Goal: Task Accomplishment & Management: Use online tool/utility

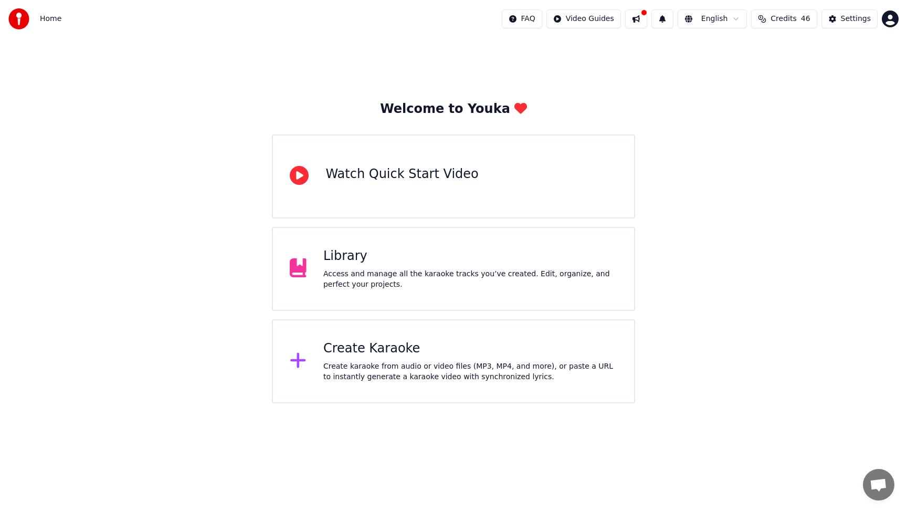
click at [439, 265] on div "Library Access and manage all the karaoke tracks you’ve created. Edit, organize…" at bounding box center [470, 269] width 294 height 42
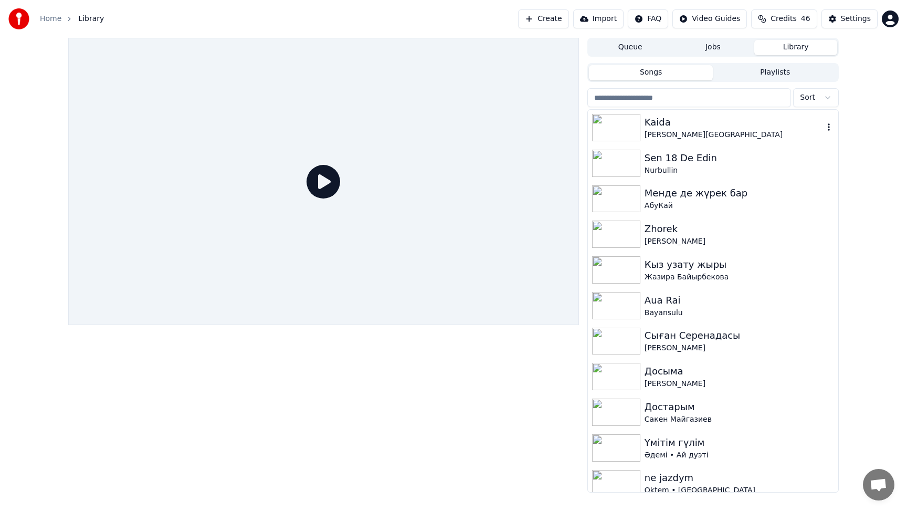
click at [715, 130] on div "[PERSON_NAME][GEOGRAPHIC_DATA]" at bounding box center [734, 135] width 179 height 11
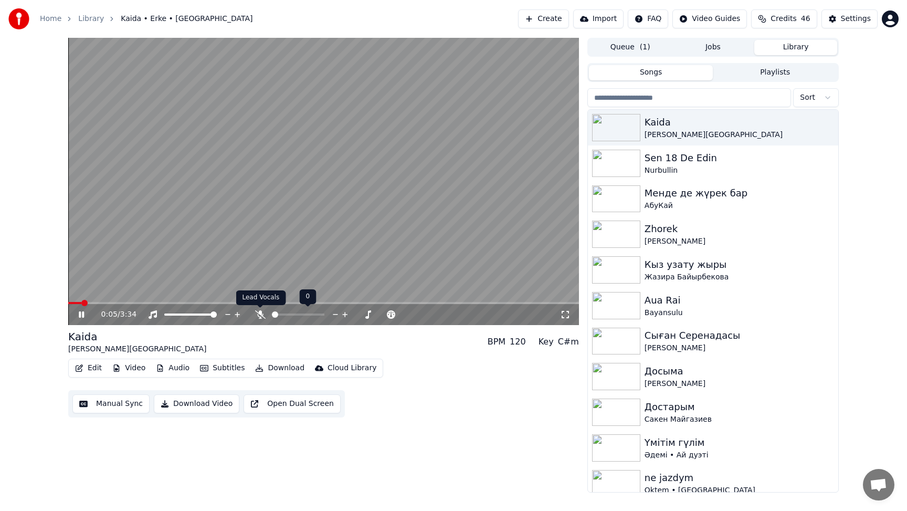
click at [259, 316] on icon at bounding box center [260, 314] width 11 height 8
click at [82, 316] on icon at bounding box center [81, 314] width 5 height 6
click at [81, 315] on icon at bounding box center [81, 314] width 6 height 7
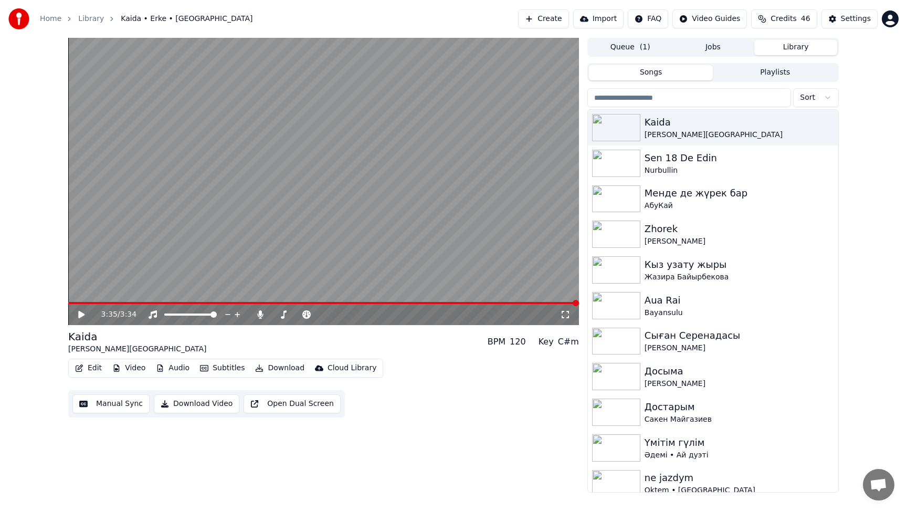
click at [80, 312] on icon at bounding box center [81, 314] width 6 height 7
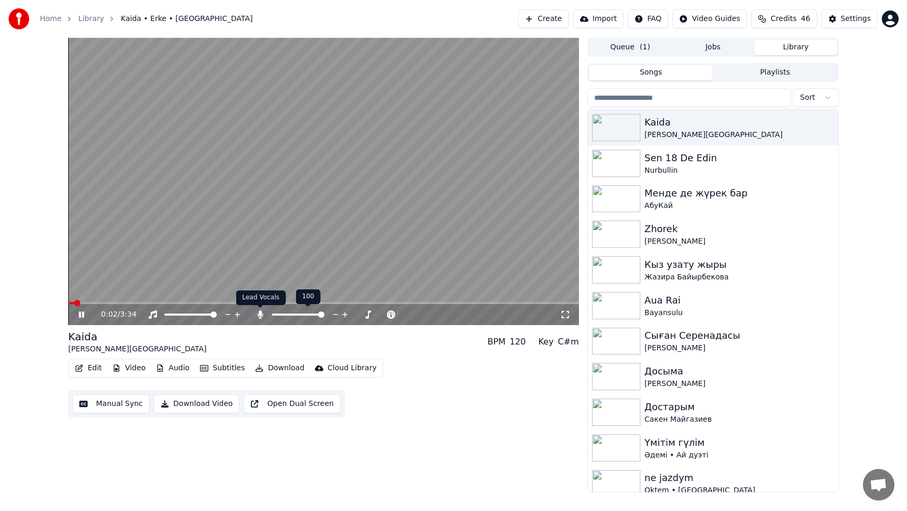
click at [260, 313] on icon at bounding box center [260, 314] width 6 height 8
click at [81, 314] on icon at bounding box center [89, 314] width 25 height 8
click at [177, 404] on button "Download Video" at bounding box center [197, 403] width 86 height 19
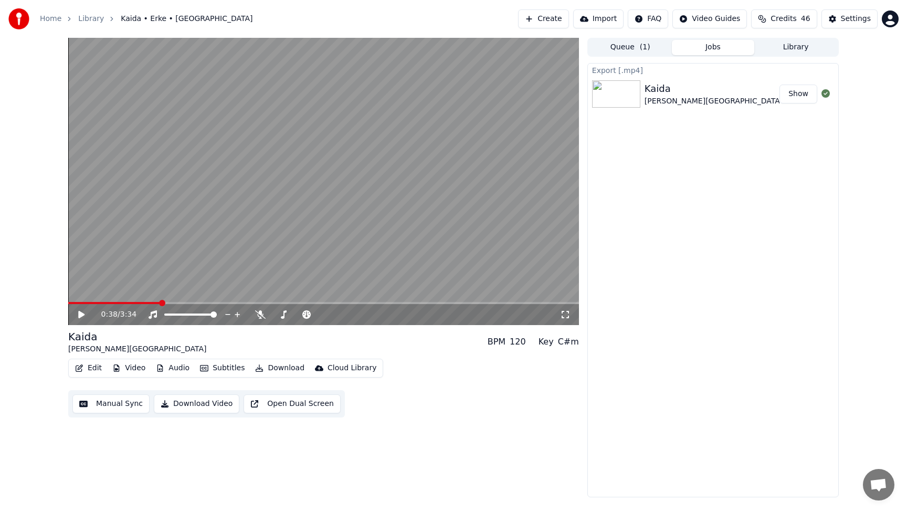
click at [793, 48] on button "Library" at bounding box center [796, 47] width 83 height 15
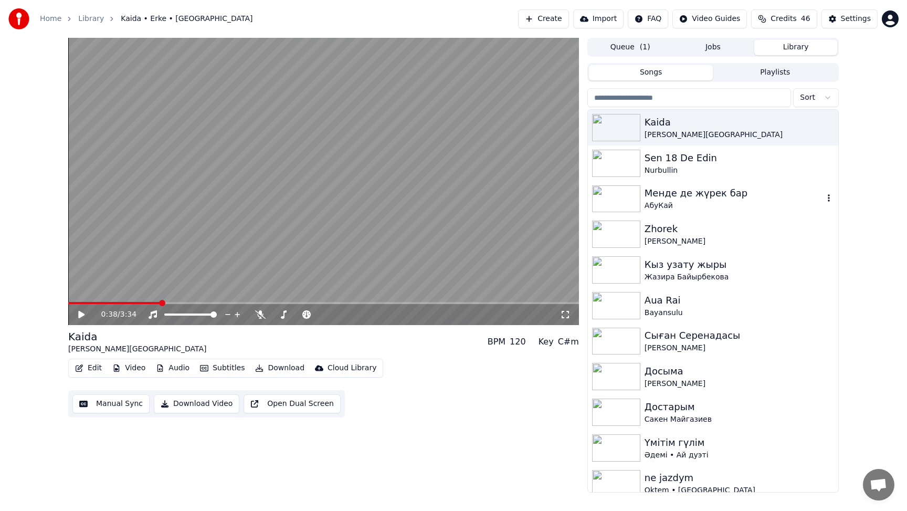
click at [636, 203] on img at bounding box center [616, 198] width 48 height 27
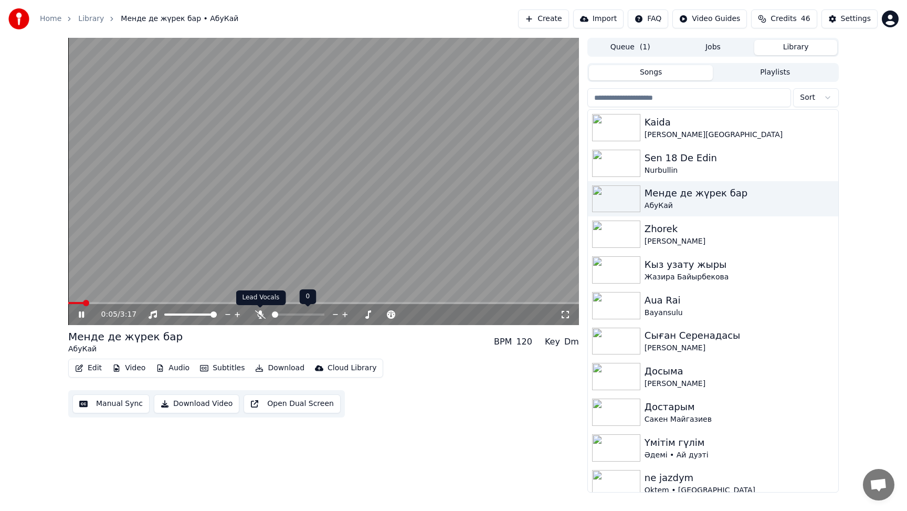
click at [260, 313] on icon at bounding box center [260, 314] width 11 height 8
click at [81, 315] on icon at bounding box center [89, 314] width 25 height 8
click at [351, 276] on video at bounding box center [323, 181] width 511 height 287
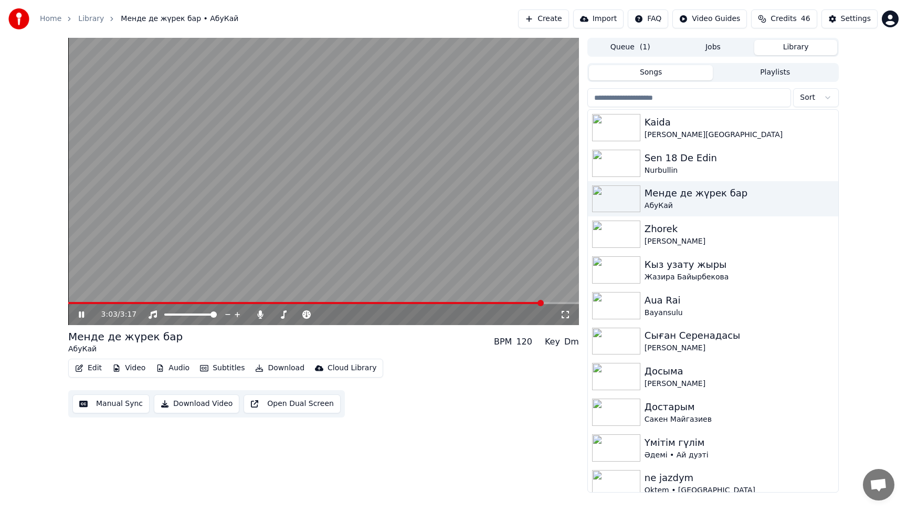
click at [83, 315] on icon at bounding box center [81, 314] width 5 height 6
drag, startPoint x: 545, startPoint y: 304, endPoint x: 563, endPoint y: 305, distance: 18.4
click at [567, 305] on div "3:03 / 3:17" at bounding box center [323, 314] width 511 height 21
click at [579, 306] on span at bounding box center [576, 303] width 6 height 6
click at [84, 313] on icon at bounding box center [89, 314] width 25 height 8
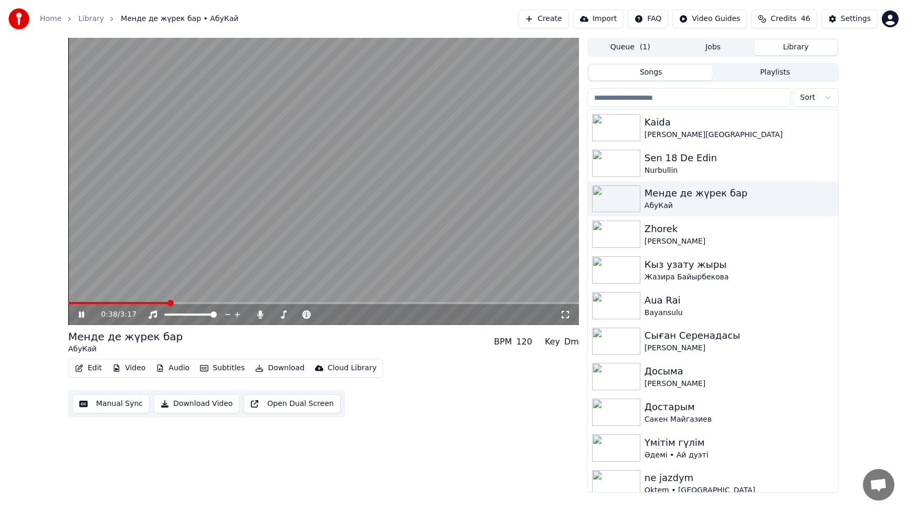
click at [81, 313] on icon at bounding box center [89, 314] width 25 height 8
click at [78, 315] on icon at bounding box center [89, 314] width 25 height 8
click at [81, 316] on icon at bounding box center [89, 314] width 25 height 8
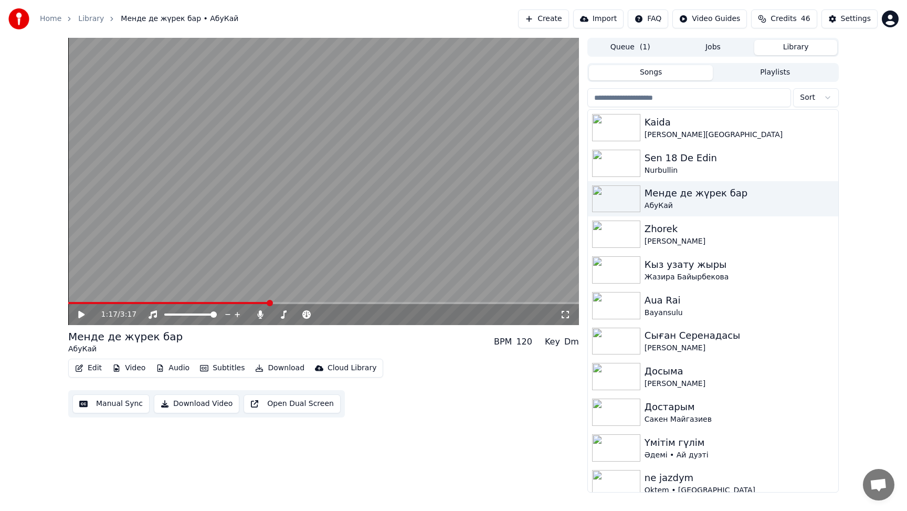
click at [81, 316] on icon at bounding box center [81, 314] width 6 height 7
click at [81, 316] on icon at bounding box center [89, 314] width 25 height 8
click at [71, 304] on span at bounding box center [74, 303] width 6 height 6
click at [78, 318] on icon at bounding box center [89, 314] width 25 height 8
click at [82, 314] on icon at bounding box center [81, 314] width 5 height 6
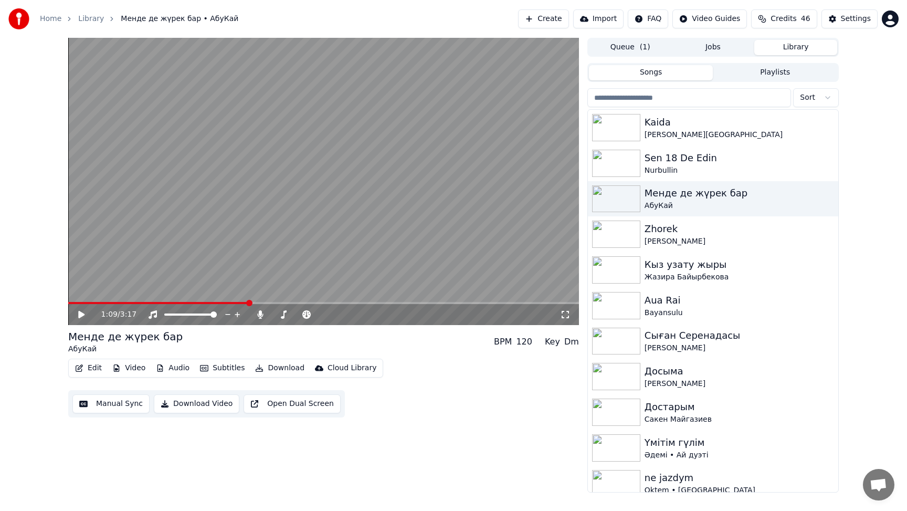
click at [82, 314] on icon at bounding box center [81, 314] width 6 height 7
click at [82, 314] on icon at bounding box center [81, 314] width 5 height 6
click at [91, 306] on span at bounding box center [94, 303] width 6 height 6
click at [82, 314] on icon at bounding box center [81, 314] width 6 height 7
click at [82, 314] on icon at bounding box center [81, 314] width 5 height 6
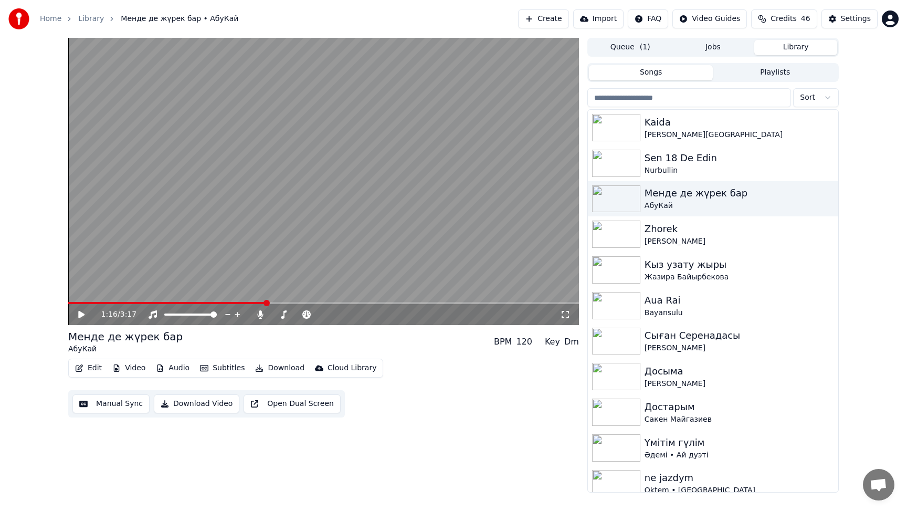
click at [82, 314] on icon at bounding box center [81, 314] width 6 height 7
click at [82, 314] on icon at bounding box center [81, 314] width 5 height 6
click at [82, 314] on icon at bounding box center [81, 314] width 6 height 7
click at [82, 314] on icon at bounding box center [81, 314] width 5 height 6
click at [271, 303] on span at bounding box center [271, 303] width 6 height 6
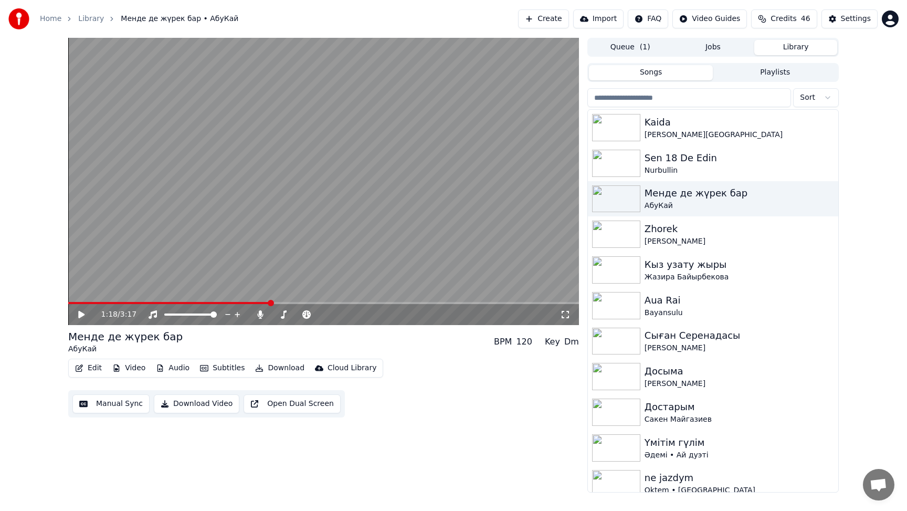
click at [80, 315] on icon at bounding box center [81, 314] width 6 height 7
click at [80, 315] on icon at bounding box center [81, 314] width 5 height 6
click at [80, 315] on icon at bounding box center [81, 314] width 6 height 7
click at [83, 316] on icon at bounding box center [81, 314] width 5 height 6
click at [411, 303] on span at bounding box center [409, 303] width 6 height 6
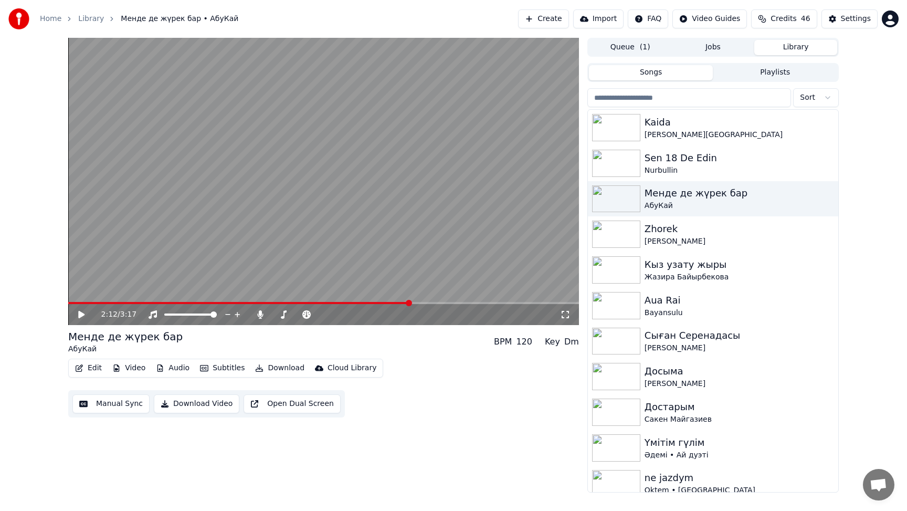
click at [79, 313] on icon at bounding box center [81, 314] width 6 height 7
click at [83, 316] on icon at bounding box center [89, 314] width 25 height 8
click at [83, 314] on icon at bounding box center [81, 314] width 5 height 6
click at [641, 444] on div at bounding box center [618, 447] width 53 height 27
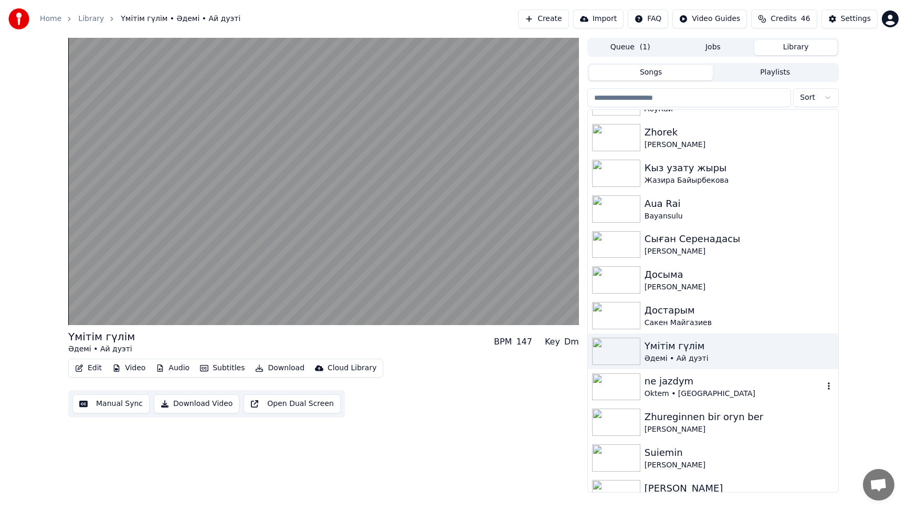
scroll to position [97, 0]
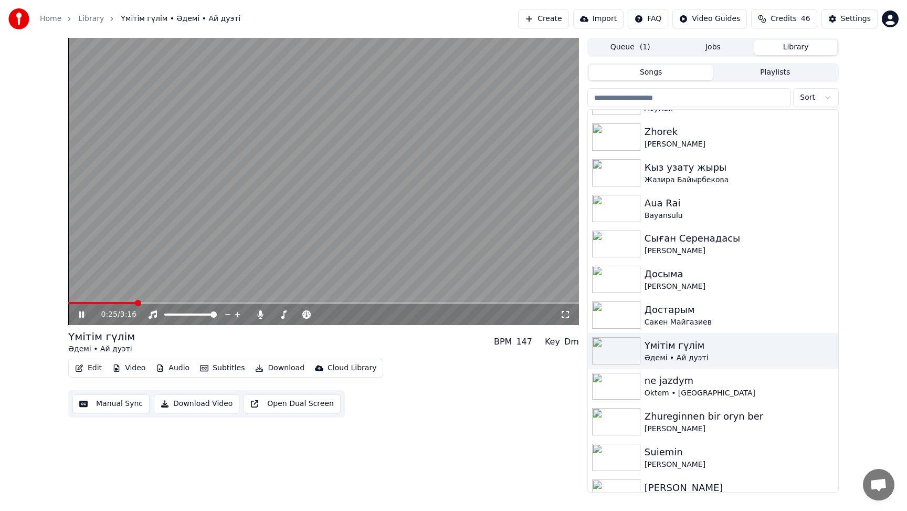
click at [81, 315] on icon at bounding box center [81, 314] width 5 height 6
click at [633, 390] on img at bounding box center [616, 386] width 48 height 27
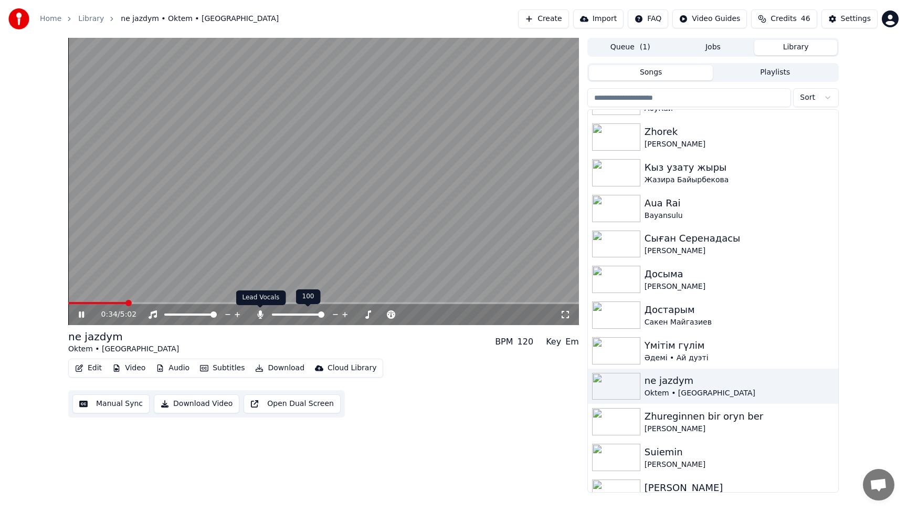
click at [261, 315] on icon at bounding box center [260, 314] width 6 height 8
click at [261, 315] on icon at bounding box center [260, 314] width 11 height 8
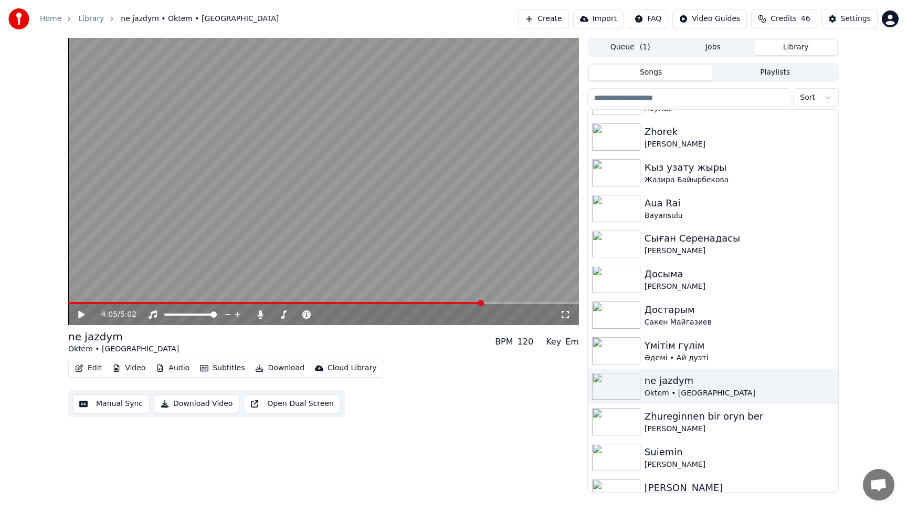
click at [91, 369] on button "Edit" at bounding box center [88, 368] width 35 height 15
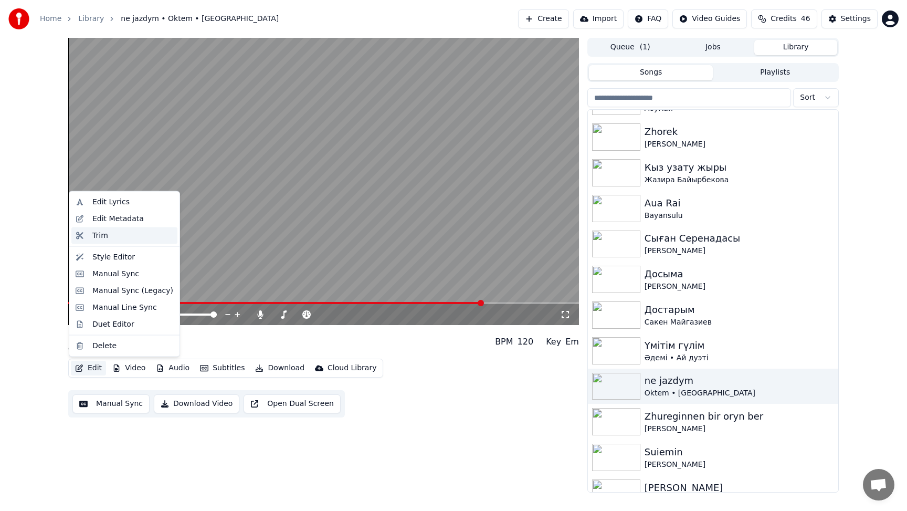
click at [102, 237] on div "Trim" at bounding box center [100, 235] width 16 height 11
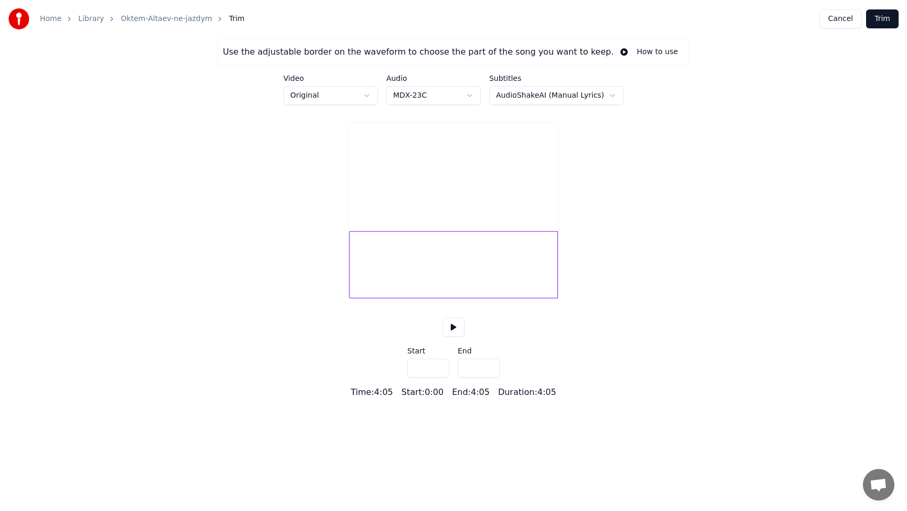
click at [548, 280] on div at bounding box center [453, 264] width 209 height 67
click at [475, 95] on html "Home Library Oktem-Altaev-ne-jazdym Trim Cancel Trim Use the adjustable border …" at bounding box center [453, 199] width 907 height 399
click at [460, 96] on html "Home Library Oktem-Altaev-ne-jazdym Trim Cancel Trim Use the adjustable border …" at bounding box center [453, 199] width 907 height 399
click at [404, 75] on label "Audio" at bounding box center [433, 78] width 95 height 7
click at [500, 225] on video at bounding box center [453, 174] width 209 height 104
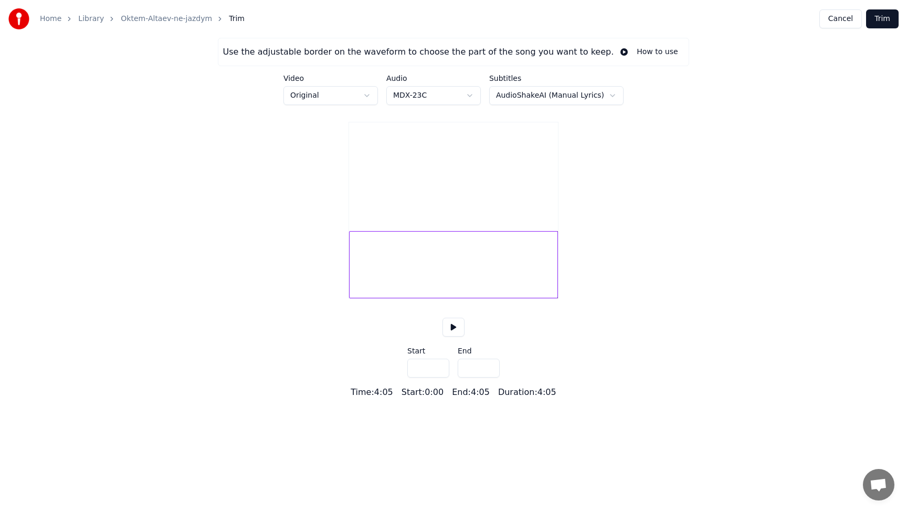
click at [555, 279] on div at bounding box center [556, 265] width 3 height 66
click at [556, 279] on div at bounding box center [556, 265] width 3 height 66
click at [553, 279] on div at bounding box center [453, 264] width 209 height 67
click at [547, 279] on div at bounding box center [548, 265] width 3 height 66
type input "*****"
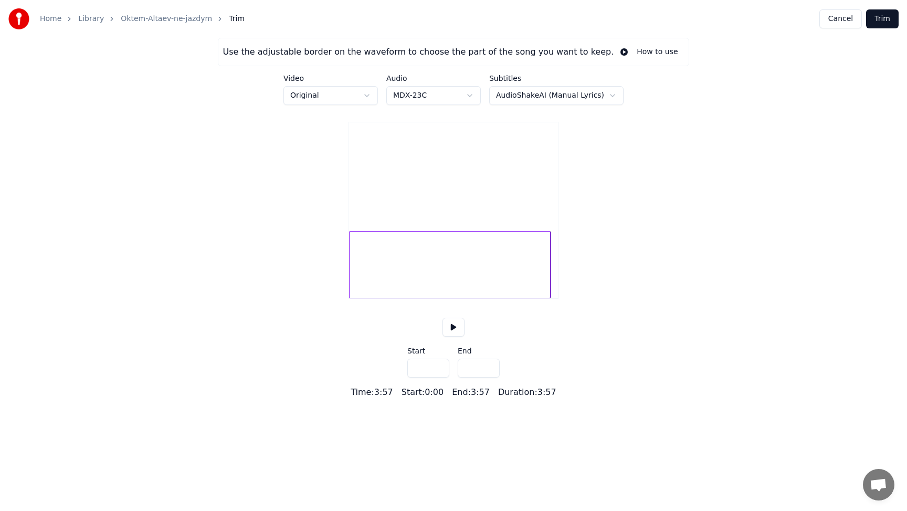
click at [426, 378] on input "***" at bounding box center [428, 368] width 42 height 19
click at [440, 378] on input "***" at bounding box center [428, 368] width 42 height 19
click at [439, 378] on input "***" at bounding box center [428, 368] width 42 height 19
click at [452, 337] on button at bounding box center [454, 327] width 22 height 19
type input "***"
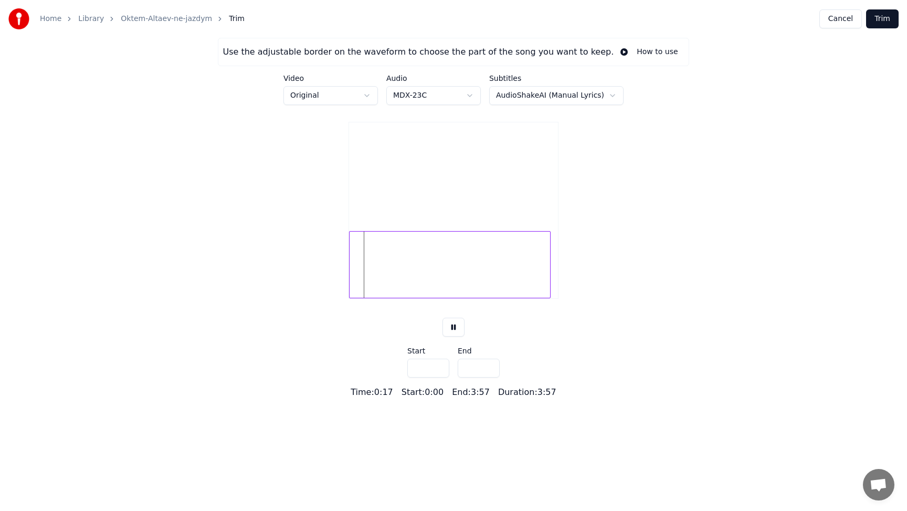
click at [439, 378] on input "***" at bounding box center [428, 368] width 42 height 19
click at [455, 337] on button at bounding box center [454, 327] width 22 height 19
click at [845, 19] on button "Cancel" at bounding box center [841, 18] width 43 height 19
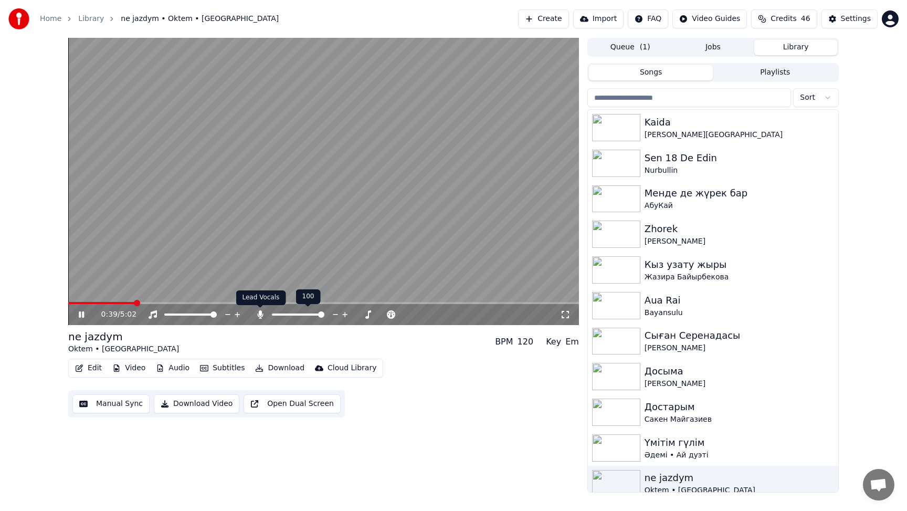
click at [260, 315] on icon at bounding box center [260, 314] width 6 height 8
click at [260, 315] on icon at bounding box center [260, 314] width 11 height 8
click at [80, 314] on icon at bounding box center [81, 314] width 5 height 6
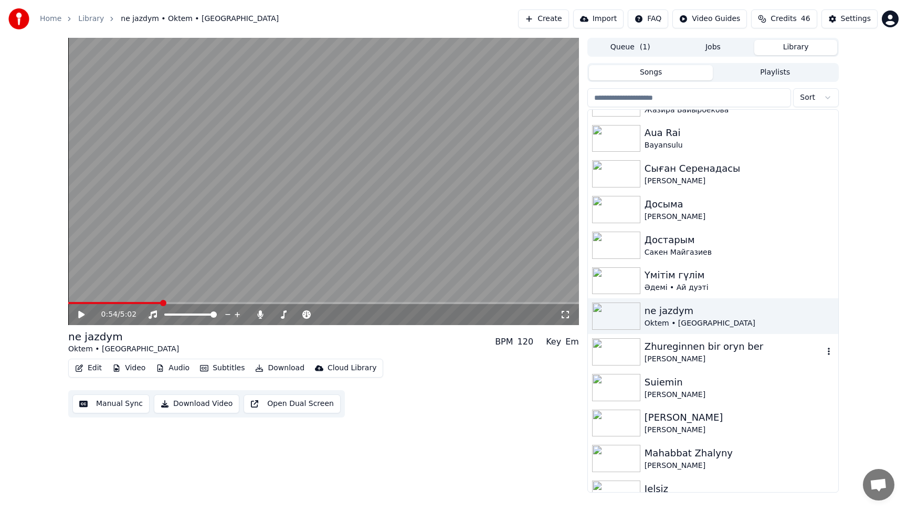
scroll to position [172, 0]
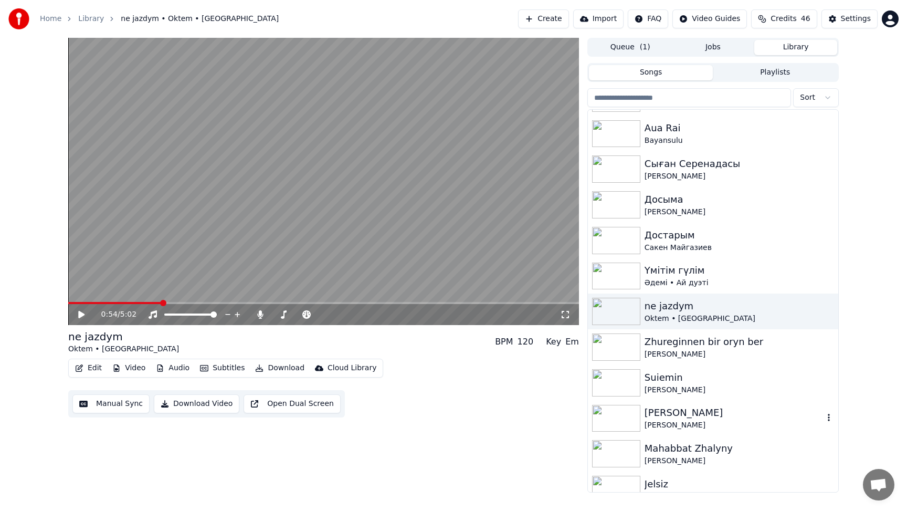
click at [623, 417] on img at bounding box center [616, 418] width 48 height 27
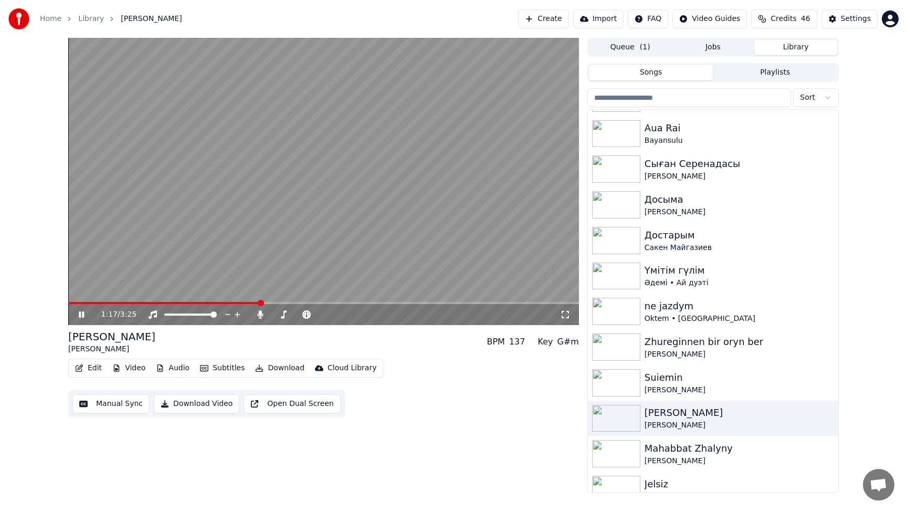
click at [80, 317] on icon at bounding box center [81, 314] width 5 height 6
click at [640, 380] on img at bounding box center [616, 382] width 48 height 27
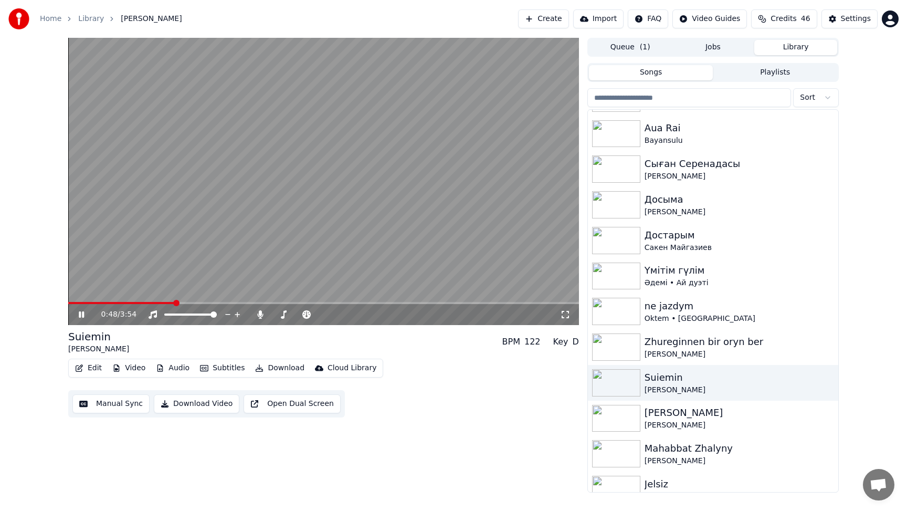
click at [82, 316] on icon at bounding box center [81, 314] width 5 height 6
click at [77, 368] on icon "button" at bounding box center [79, 367] width 8 height 7
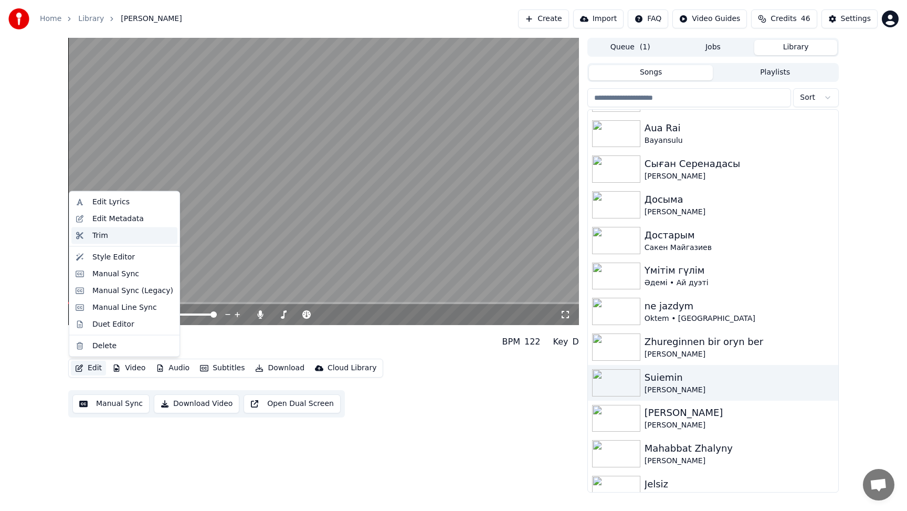
click at [98, 235] on div "Trim" at bounding box center [100, 235] width 16 height 11
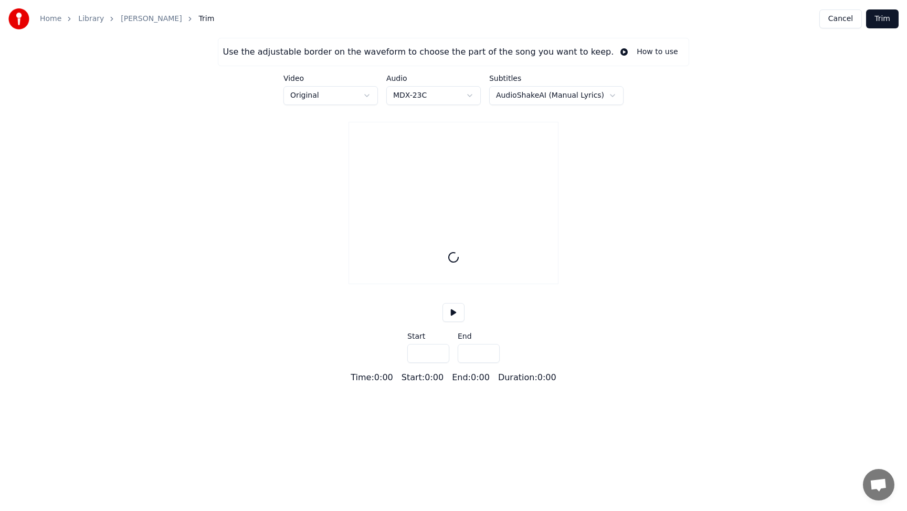
type input "*****"
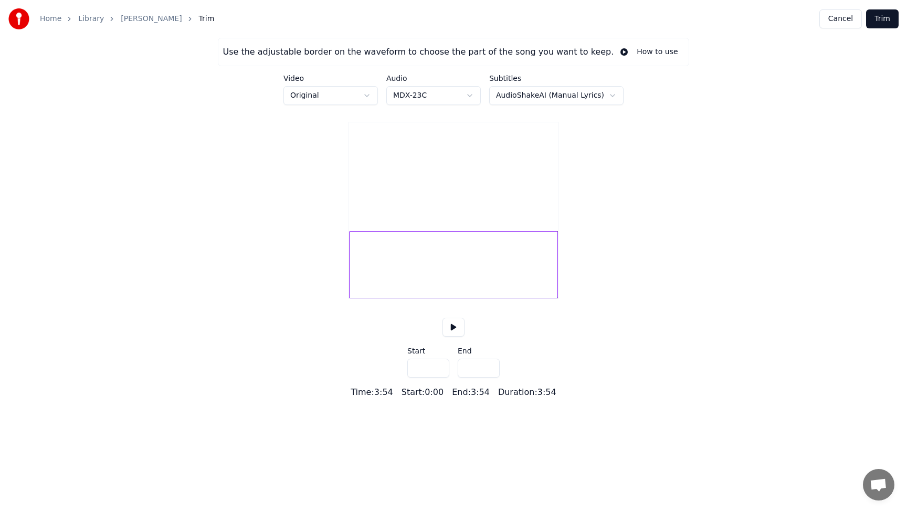
click at [839, 21] on button "Cancel" at bounding box center [841, 18] width 43 height 19
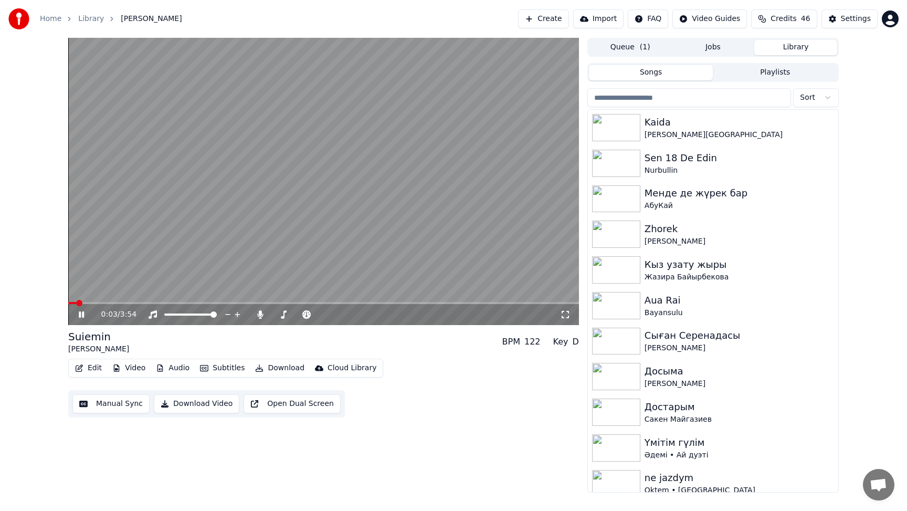
click at [82, 312] on icon at bounding box center [89, 314] width 25 height 8
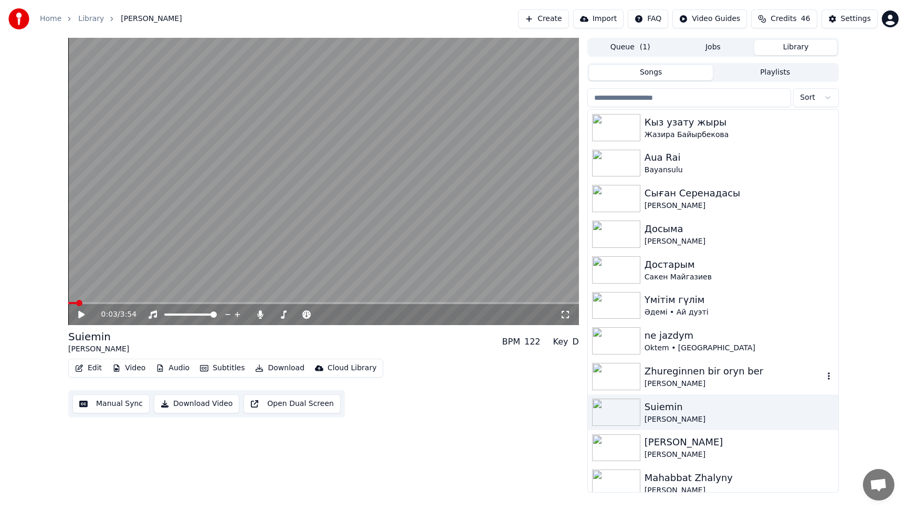
scroll to position [174, 0]
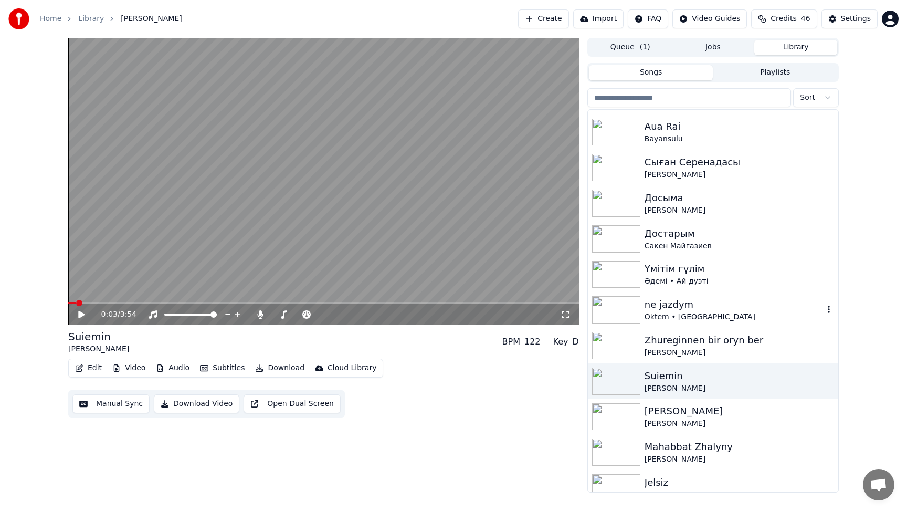
click at [625, 313] on img at bounding box center [616, 309] width 48 height 27
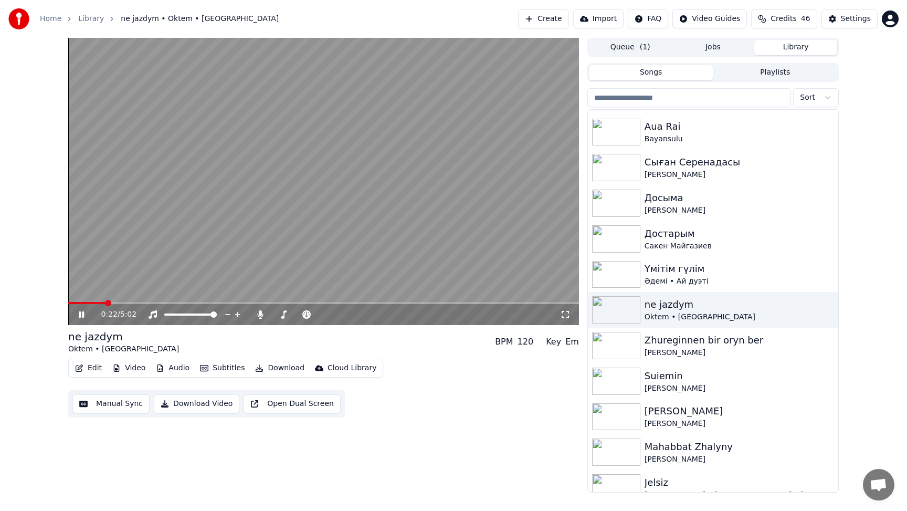
click at [564, 317] on icon at bounding box center [565, 314] width 11 height 8
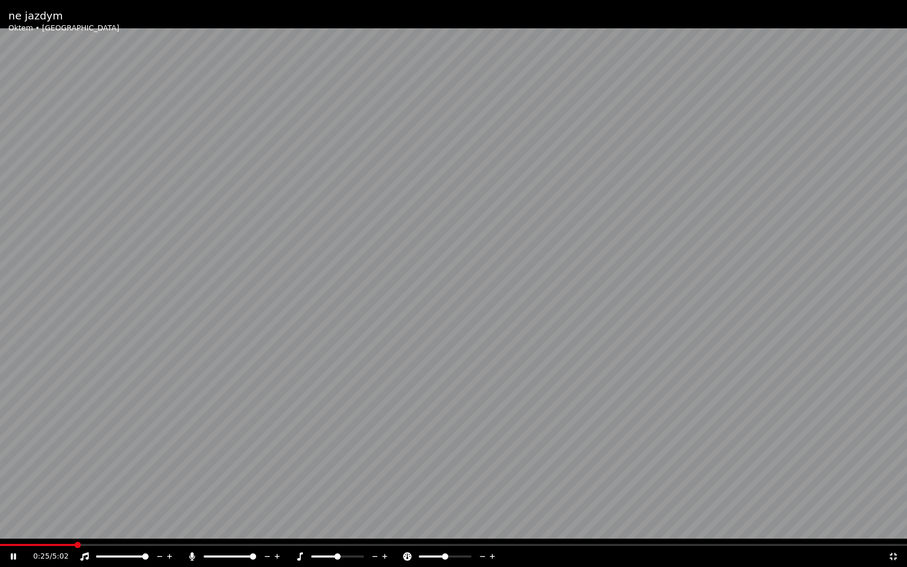
click at [895, 510] on icon at bounding box center [893, 556] width 11 height 8
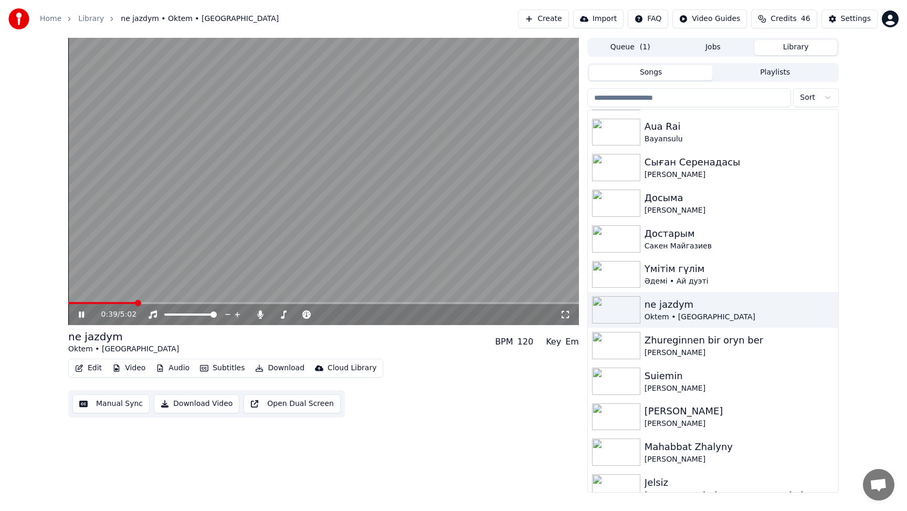
click at [84, 314] on icon at bounding box center [81, 314] width 5 height 6
click at [557, 345] on div "Key" at bounding box center [553, 342] width 15 height 13
click at [85, 367] on button "Edit" at bounding box center [88, 368] width 35 height 15
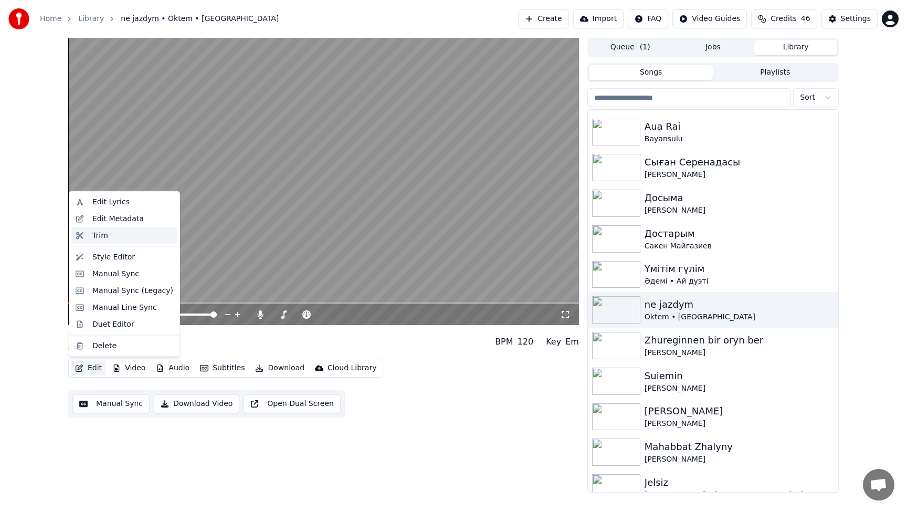
click at [103, 237] on div "Trim" at bounding box center [100, 235] width 16 height 11
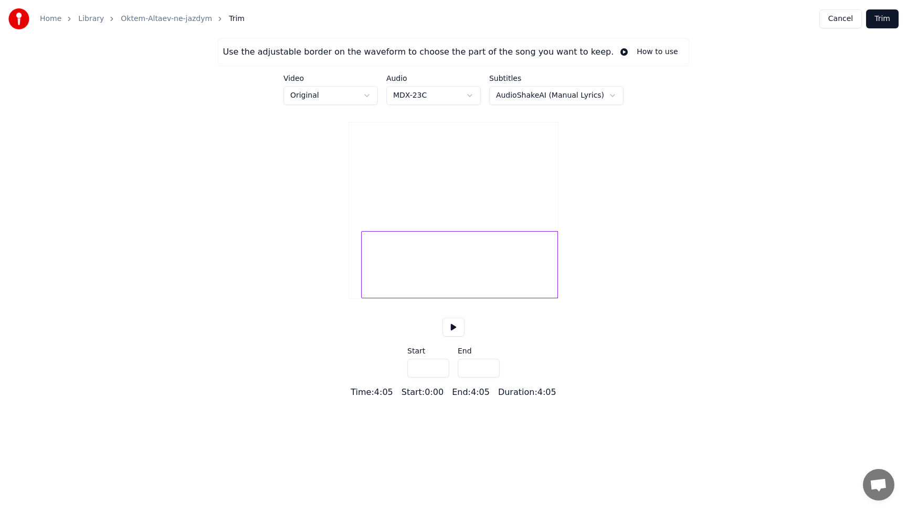
click at [362, 281] on div at bounding box center [363, 265] width 3 height 66
type input "****"
click at [456, 337] on button at bounding box center [454, 327] width 22 height 19
click at [883, 19] on button "Trim" at bounding box center [882, 18] width 33 height 19
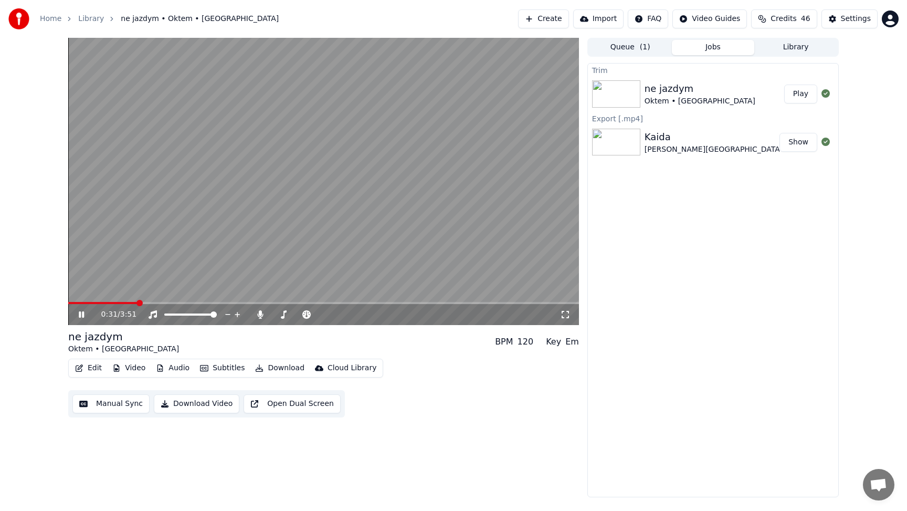
click at [81, 314] on icon at bounding box center [89, 314] width 25 height 8
click at [88, 364] on button "Edit" at bounding box center [88, 368] width 35 height 15
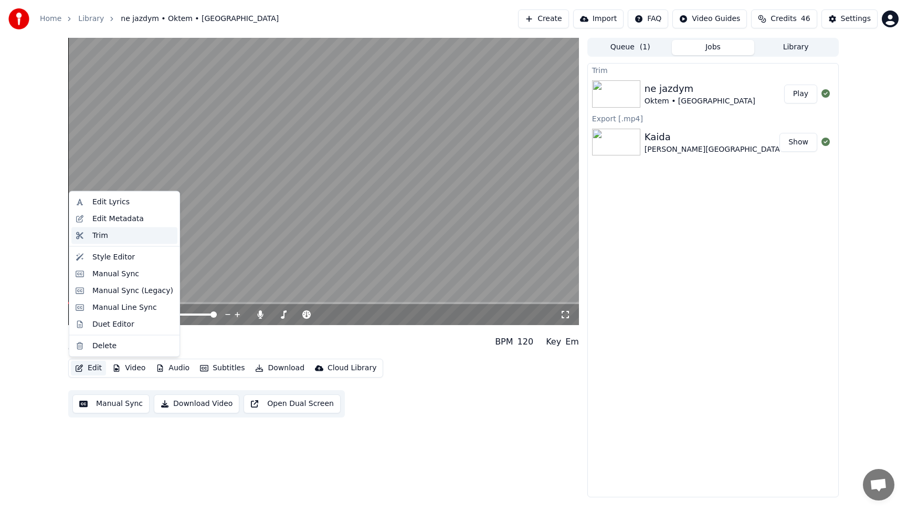
click at [101, 237] on div "Trim" at bounding box center [100, 235] width 16 height 11
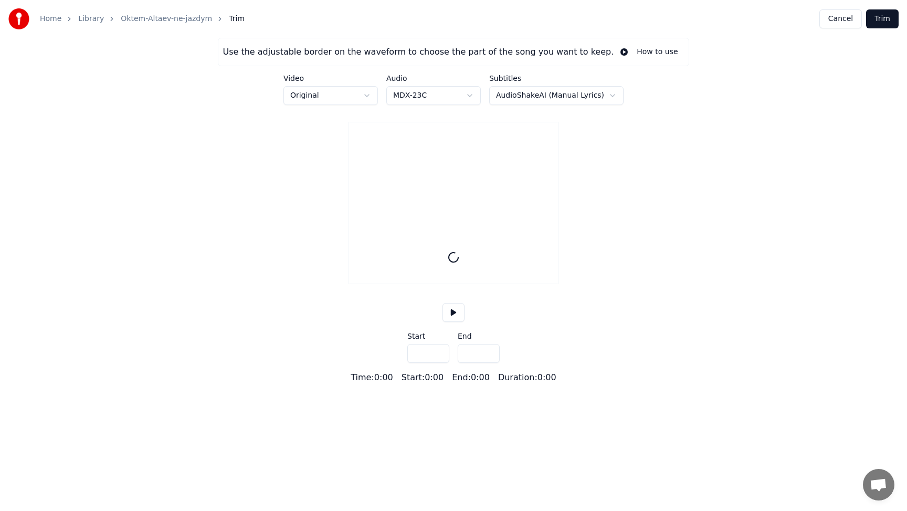
type input "*****"
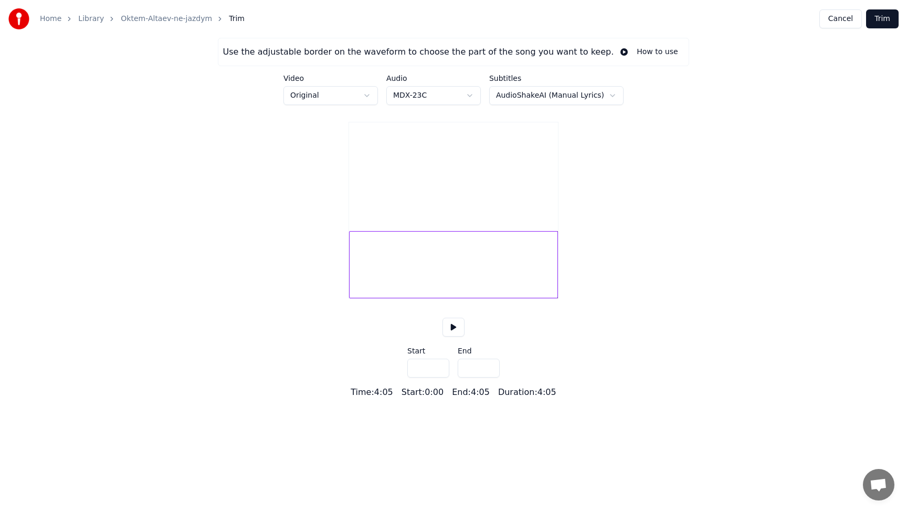
click at [358, 279] on div at bounding box center [453, 264] width 209 height 67
click at [365, 285] on div at bounding box center [453, 264] width 209 height 67
click at [454, 337] on button at bounding box center [454, 327] width 22 height 19
click at [455, 337] on button at bounding box center [454, 327] width 22 height 19
click at [352, 286] on div at bounding box center [453, 264] width 209 height 67
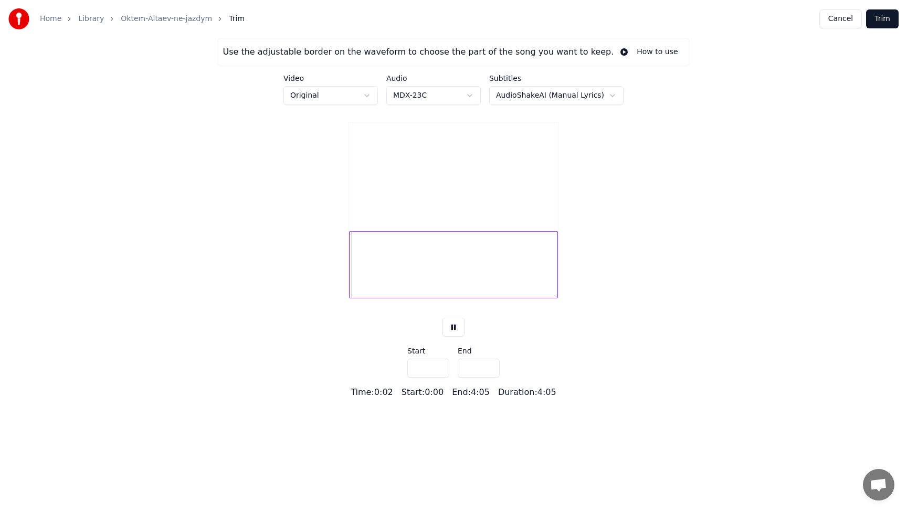
click at [347, 281] on div "Use the adjustable border on the waveform to choose the part of the song you wa…" at bounding box center [453, 218] width 907 height 361
click at [331, 284] on div "Use the adjustable border on the waveform to choose the part of the song you wa…" at bounding box center [453, 218] width 907 height 361
click at [316, 294] on div "Use the adjustable border on the waveform to choose the part of the song you wa…" at bounding box center [453, 218] width 907 height 361
click at [453, 337] on button at bounding box center [454, 327] width 22 height 19
click at [353, 280] on div at bounding box center [453, 264] width 209 height 67
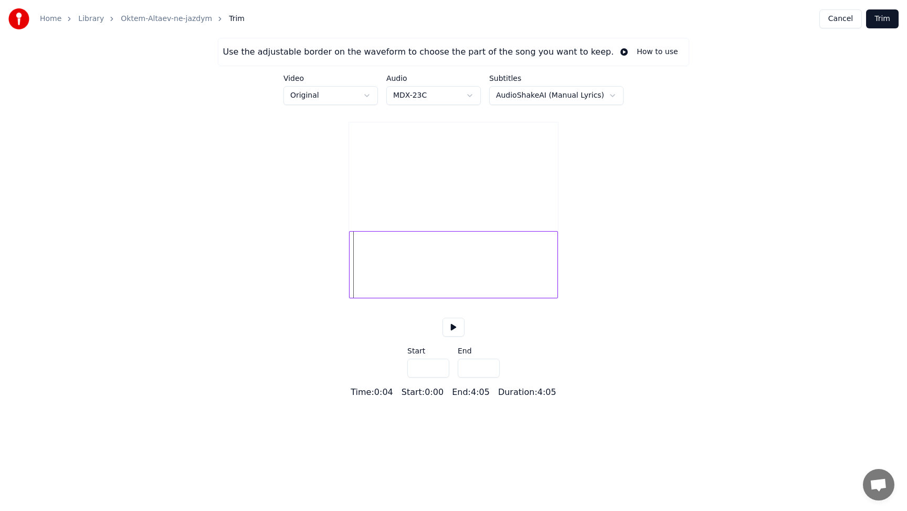
click at [369, 281] on div at bounding box center [453, 264] width 209 height 67
click at [384, 279] on div at bounding box center [453, 264] width 209 height 67
drag, startPoint x: 558, startPoint y: 280, endPoint x: 552, endPoint y: 279, distance: 6.4
click at [552, 279] on div at bounding box center [454, 210] width 210 height 177
click at [316, 99] on html "Home Library Oktem-Altaev-ne-jazdym Trim Cancel Trim Use the adjustable border …" at bounding box center [453, 199] width 907 height 399
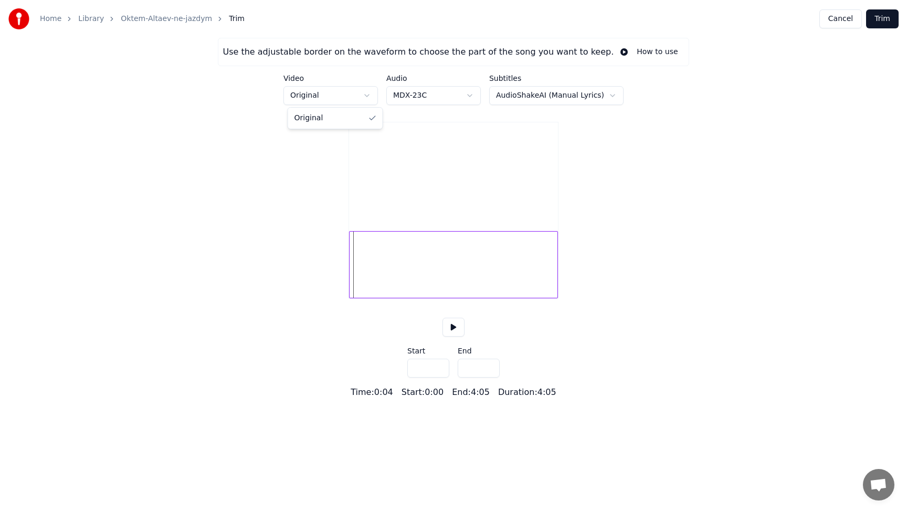
click at [691, 104] on html "Home Library Oktem-Altaev-ne-jazdym Trim Cancel Trim Use the adjustable border …" at bounding box center [453, 199] width 907 height 399
click at [614, 51] on button "How to use" at bounding box center [649, 52] width 70 height 19
click at [434, 328] on div "Use the adjustable border on the waveform to choose the part of the song you wa…" at bounding box center [453, 218] width 907 height 361
click at [437, 378] on input "***" at bounding box center [428, 368] width 42 height 19
click at [454, 334] on button at bounding box center [454, 327] width 22 height 19
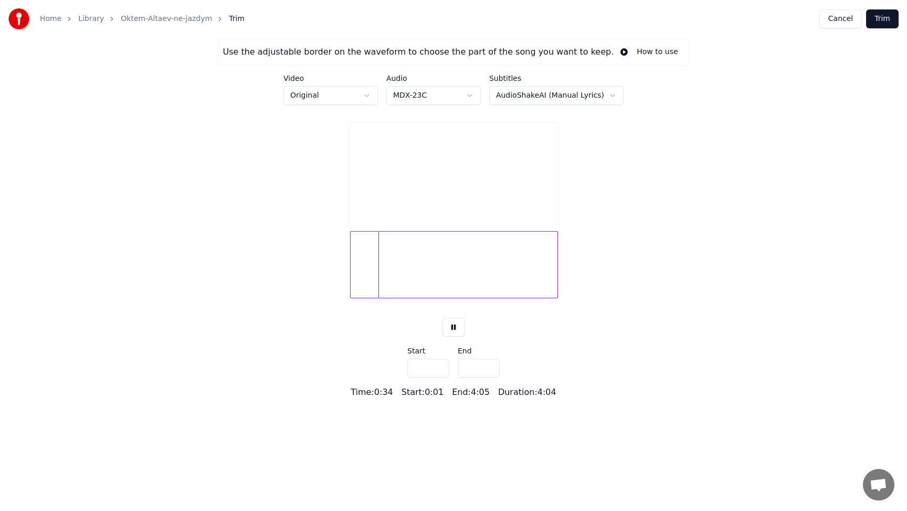
click at [438, 378] on input "***" at bounding box center [428, 368] width 42 height 19
click at [439, 378] on input "***" at bounding box center [428, 368] width 42 height 19
click at [453, 337] on button at bounding box center [454, 327] width 22 height 19
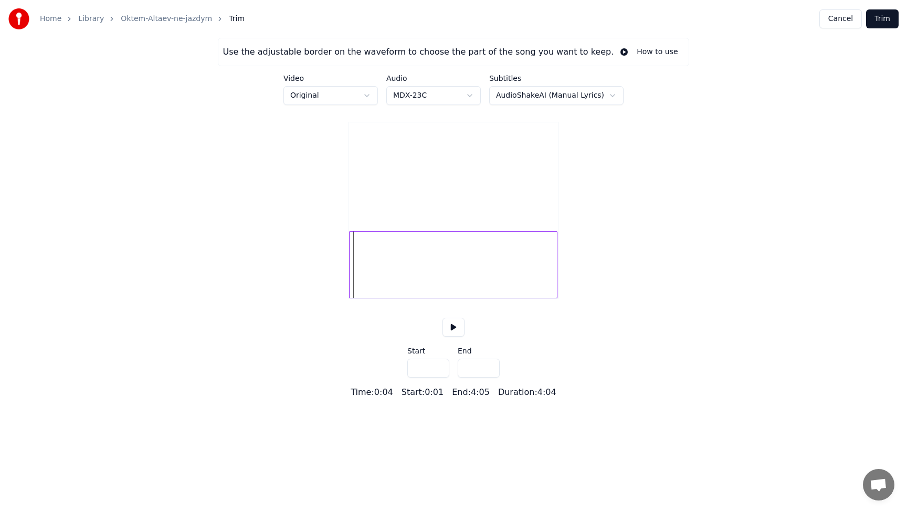
click at [374, 285] on div at bounding box center [453, 264] width 208 height 67
type input "***"
click at [536, 277] on div at bounding box center [536, 265] width 3 height 66
type input "*****"
click at [556, 276] on div at bounding box center [453, 264] width 209 height 67
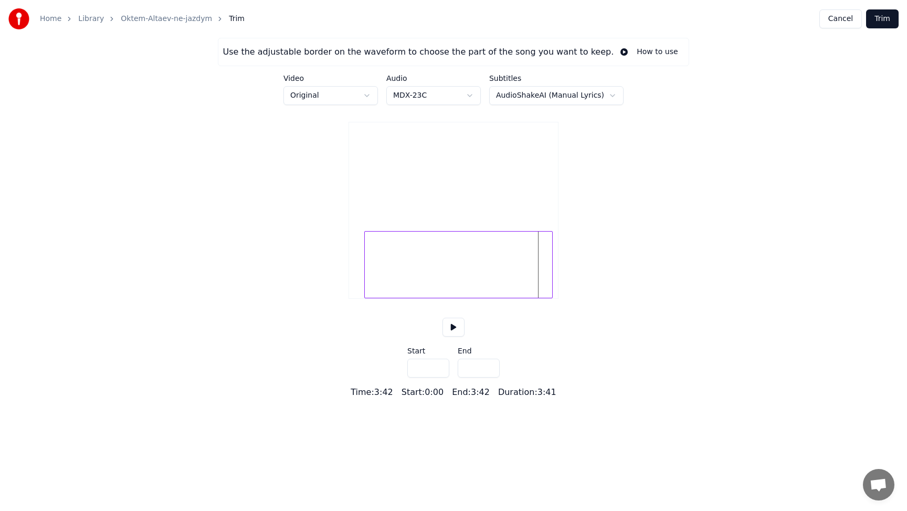
type input "****"
type input "*****"
click at [451, 337] on button at bounding box center [454, 327] width 22 height 19
click at [453, 337] on button at bounding box center [454, 327] width 22 height 19
click at [457, 337] on button at bounding box center [454, 327] width 22 height 19
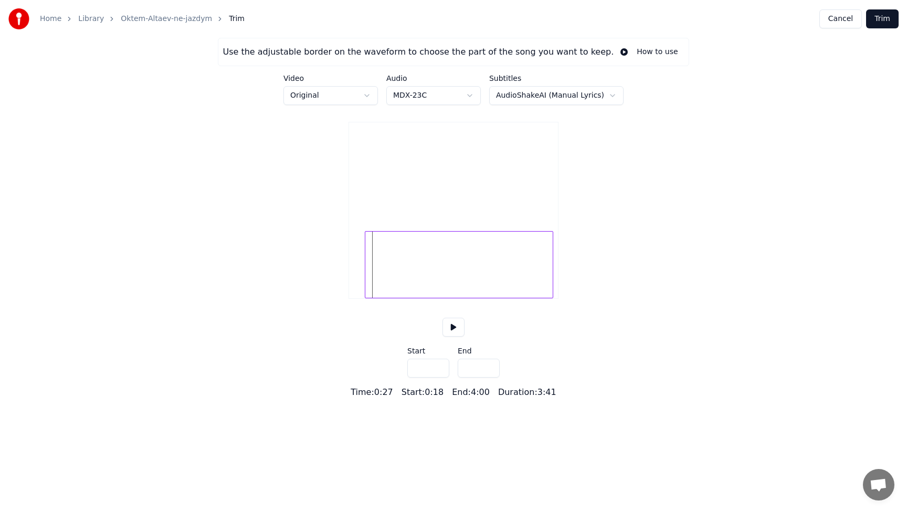
click at [835, 19] on button "Cancel" at bounding box center [841, 18] width 43 height 19
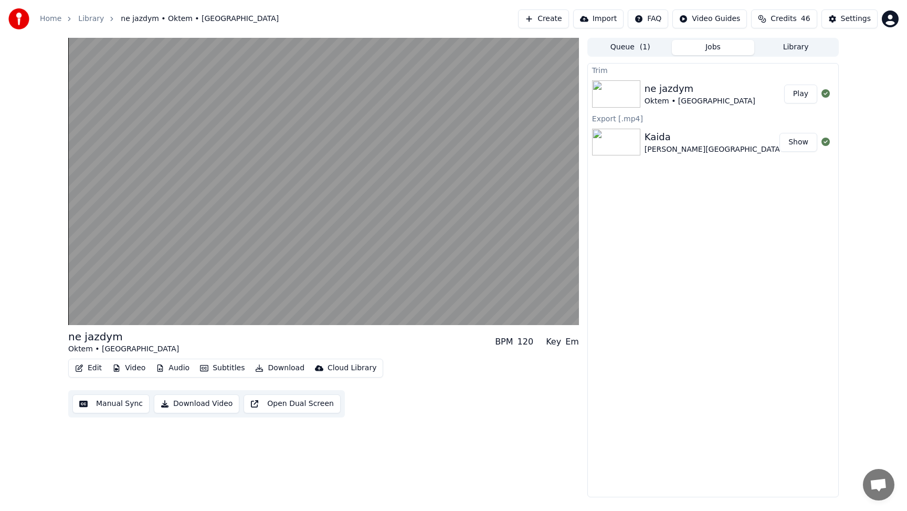
click at [80, 369] on icon "button" at bounding box center [79, 367] width 7 height 7
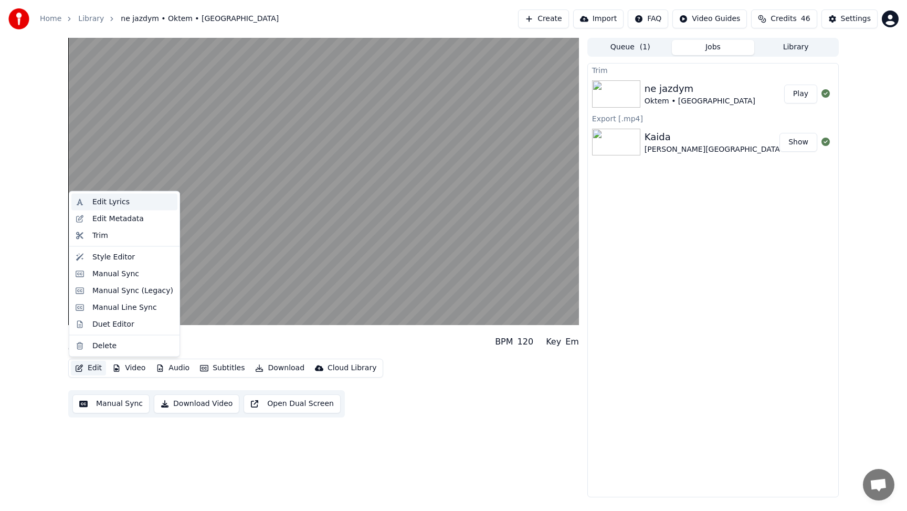
click at [126, 202] on div "Edit Lyrics" at bounding box center [110, 202] width 37 height 11
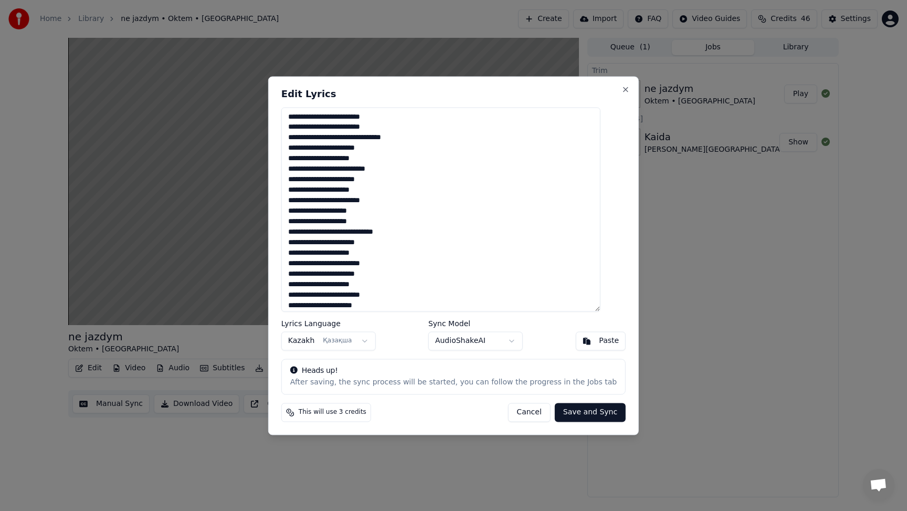
click at [517, 412] on button "Cancel" at bounding box center [529, 412] width 43 height 19
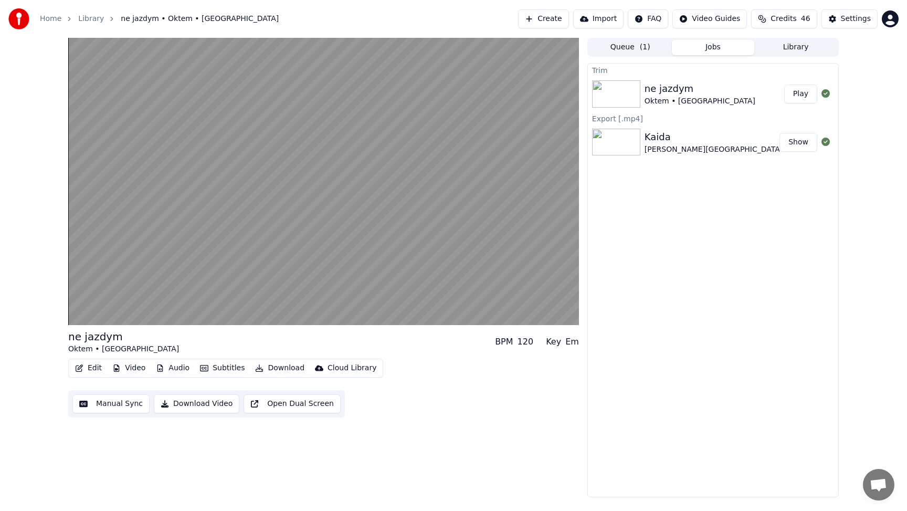
click at [79, 367] on icon "button" at bounding box center [79, 367] width 7 height 7
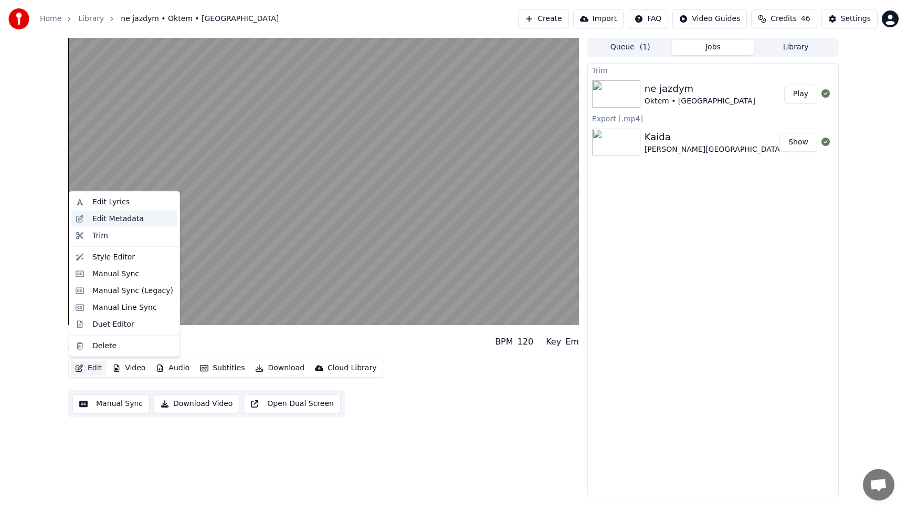
click at [118, 221] on div "Edit Metadata" at bounding box center [117, 218] width 51 height 11
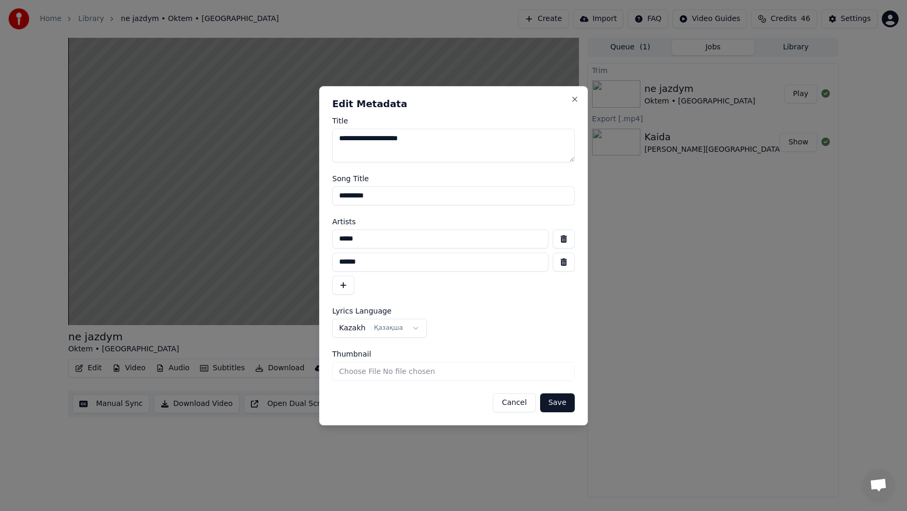
click at [520, 401] on button "Cancel" at bounding box center [514, 402] width 43 height 19
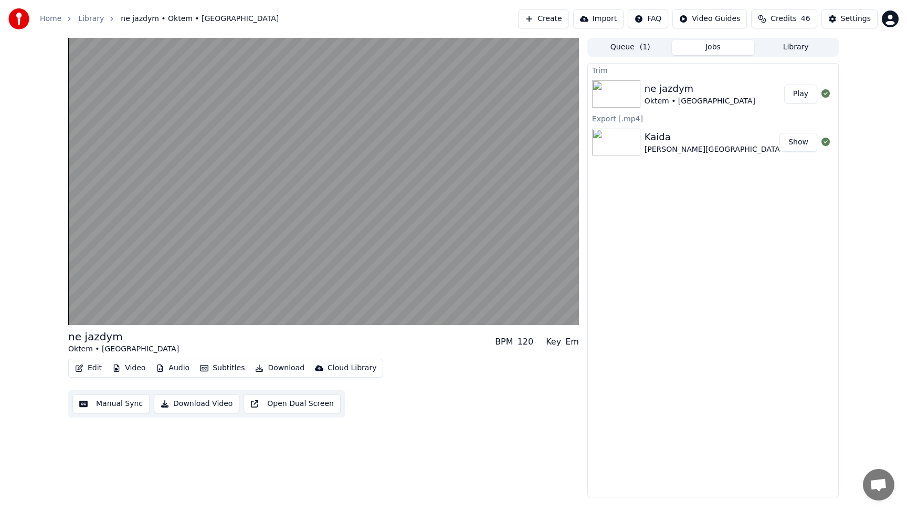
click at [168, 368] on button "Audio" at bounding box center [173, 368] width 42 height 15
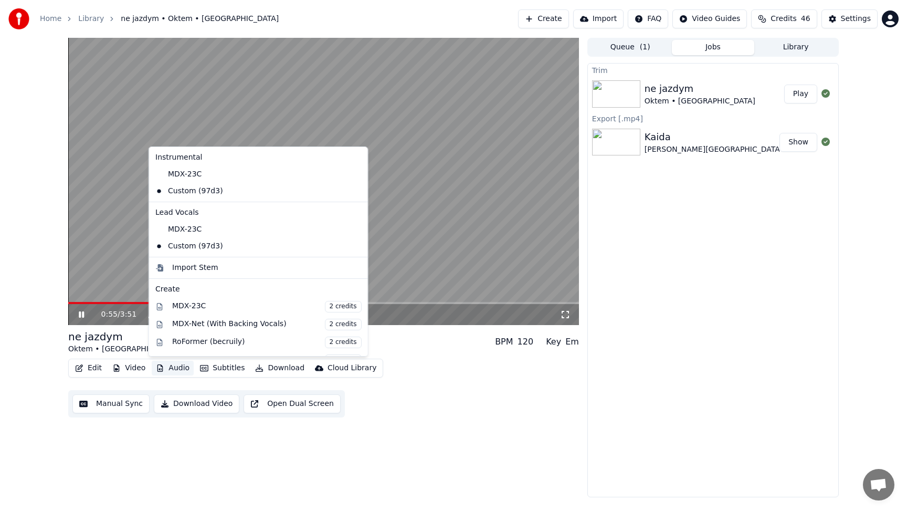
click at [421, 429] on div "0:55 / 3:51 ne jazdym Oktem • Altaev BPM 120 Key Em Edit Video Audio Subtitles …" at bounding box center [323, 267] width 511 height 459
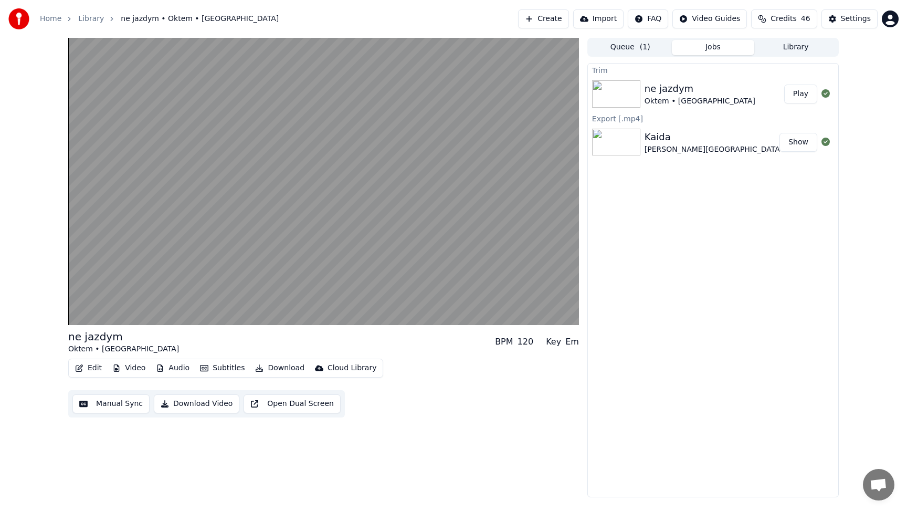
click at [103, 406] on button "Manual Sync" at bounding box center [110, 403] width 77 height 19
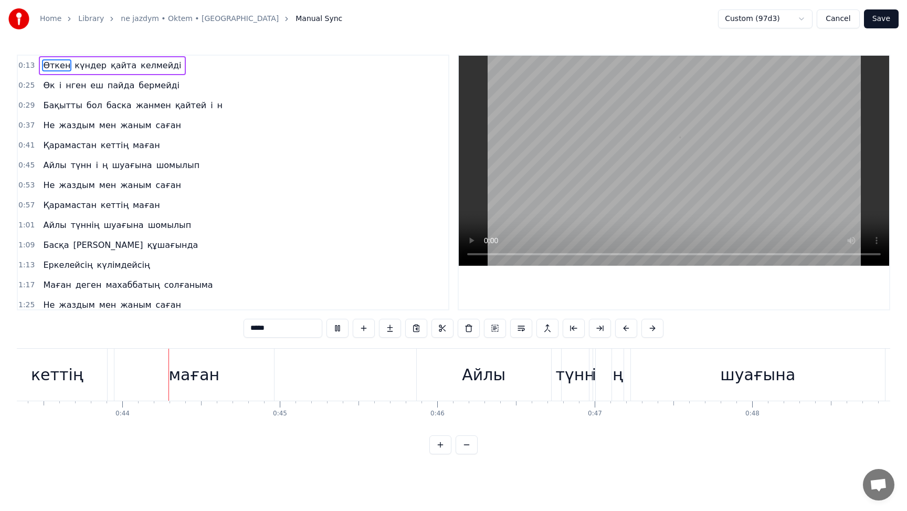
scroll to position [0, 6834]
click at [340, 331] on button at bounding box center [338, 328] width 22 height 19
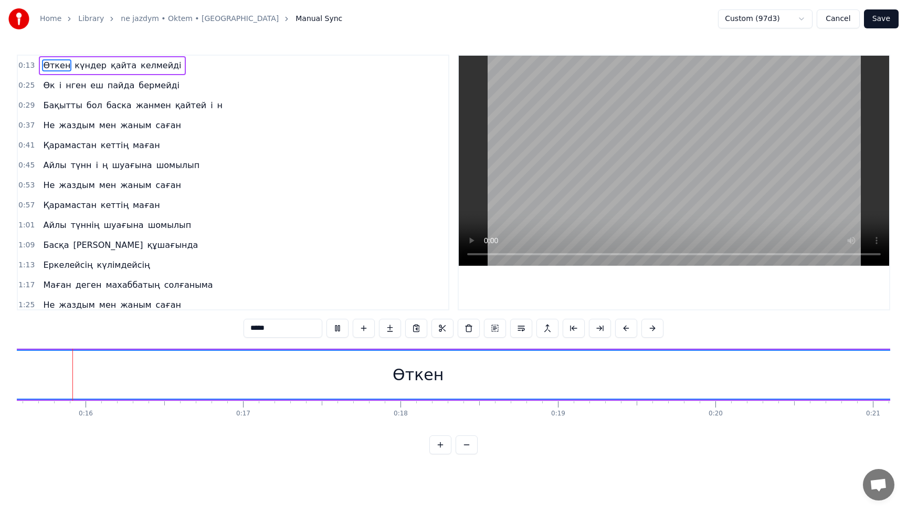
scroll to position [0, 2439]
drag, startPoint x: 259, startPoint y: 379, endPoint x: 509, endPoint y: 377, distance: 250.5
click at [507, 378] on div "Өткен" at bounding box center [432, 375] width 1454 height 48
drag, startPoint x: 509, startPoint y: 375, endPoint x: 426, endPoint y: 394, distance: 85.6
click at [426, 394] on div "Өткен" at bounding box center [432, 375] width 1454 height 48
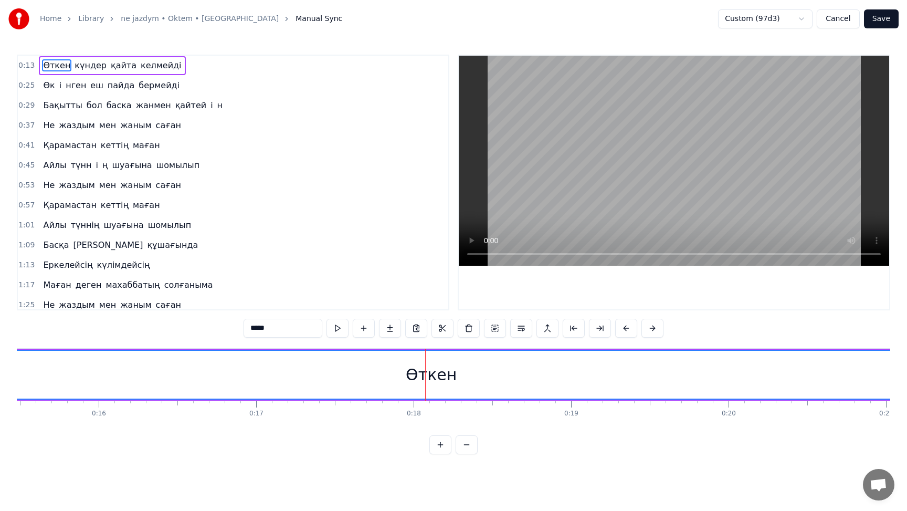
click at [383, 389] on div "Өткен" at bounding box center [432, 375] width 1454 height 48
drag, startPoint x: 381, startPoint y: 369, endPoint x: 277, endPoint y: 374, distance: 104.1
click at [277, 374] on div "Өткен" at bounding box center [432, 375] width 1454 height 48
drag, startPoint x: 276, startPoint y: 368, endPoint x: 271, endPoint y: 371, distance: 5.6
click at [271, 371] on div "Өткен" at bounding box center [432, 375] width 1454 height 48
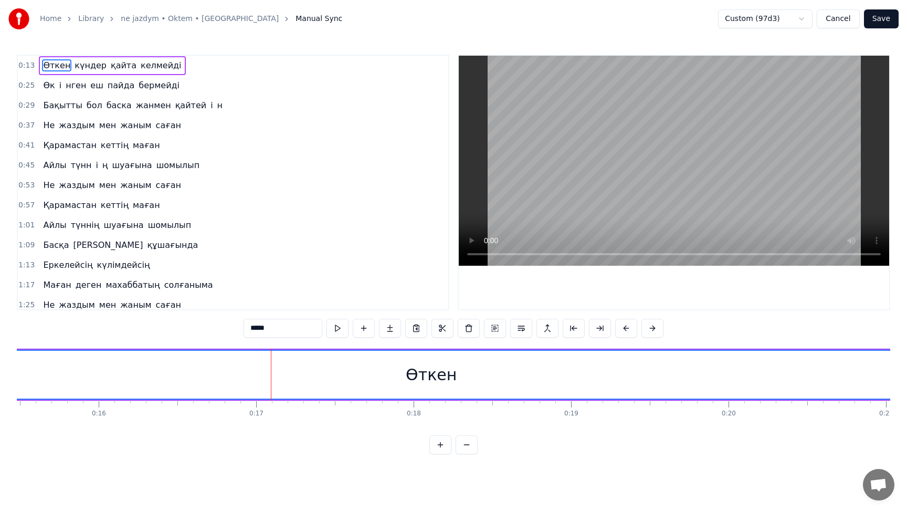
click at [251, 371] on div "Өткен" at bounding box center [432, 375] width 1454 height 48
click at [187, 378] on div "Өткен" at bounding box center [432, 375] width 1454 height 48
click at [150, 367] on div "Өткен" at bounding box center [432, 375] width 1454 height 48
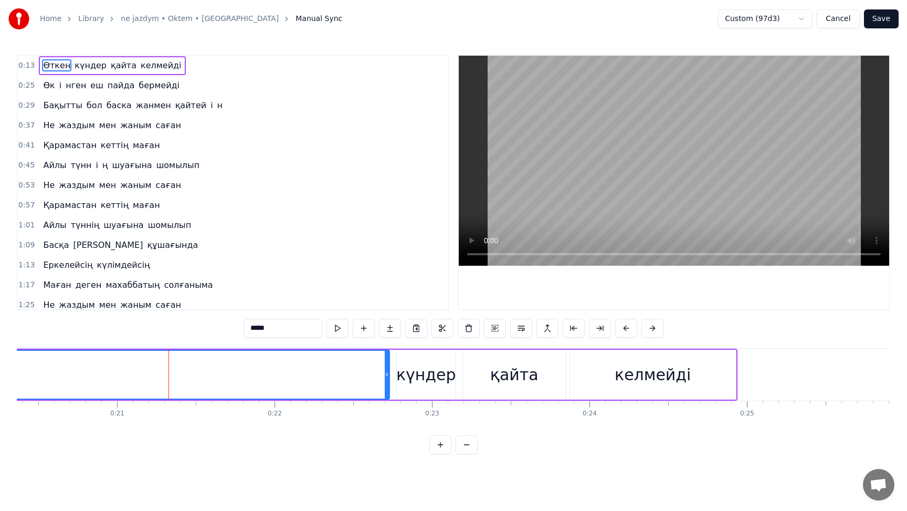
scroll to position [0, 3216]
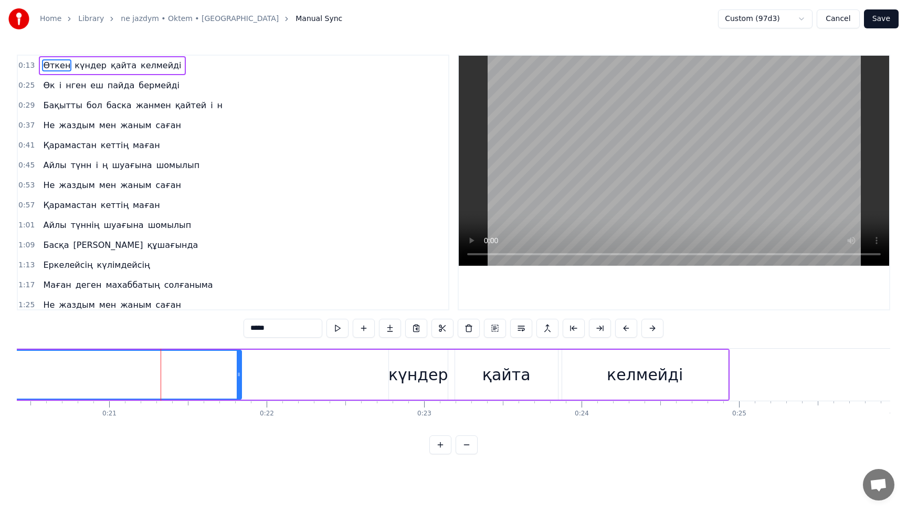
drag, startPoint x: 379, startPoint y: 378, endPoint x: 239, endPoint y: 388, distance: 140.6
click at [239, 388] on div at bounding box center [239, 375] width 4 height 48
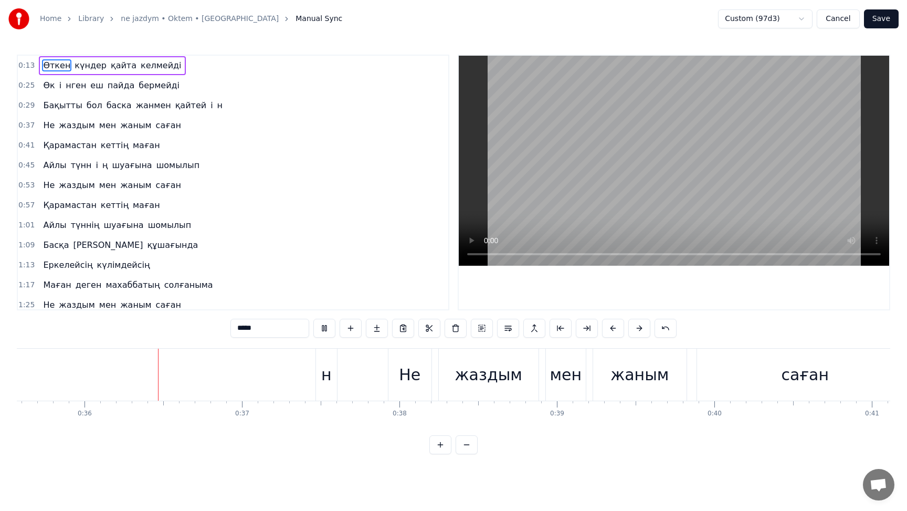
scroll to position [0, 5609]
click at [741, 18] on html "Home Library ne jazdym • Oktem • Altaev Manual Sync Custom (97d3) Cancel Save 0…" at bounding box center [453, 235] width 907 height 471
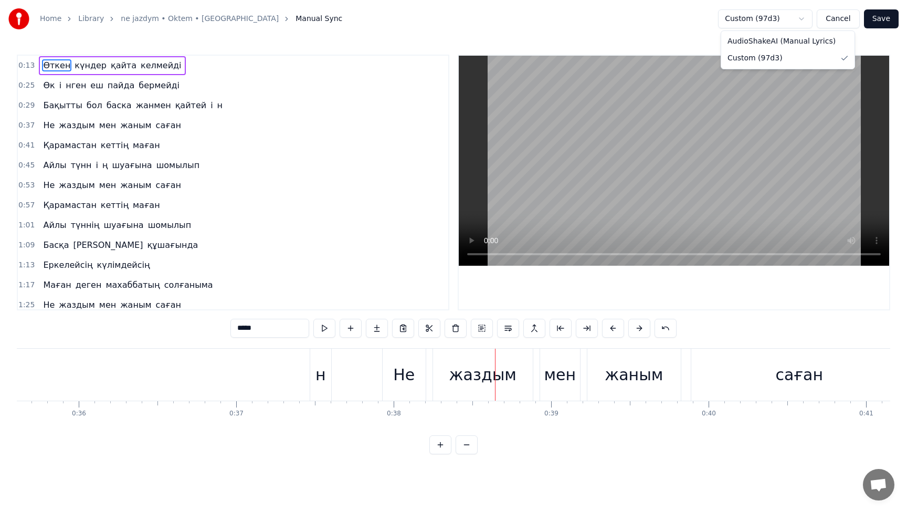
click at [684, 34] on html "Home Library ne jazdym • Oktem • Altaev Manual Sync Custom (97d3) Cancel Save 0…" at bounding box center [453, 235] width 907 height 471
click at [836, 16] on button "Cancel" at bounding box center [838, 18] width 43 height 19
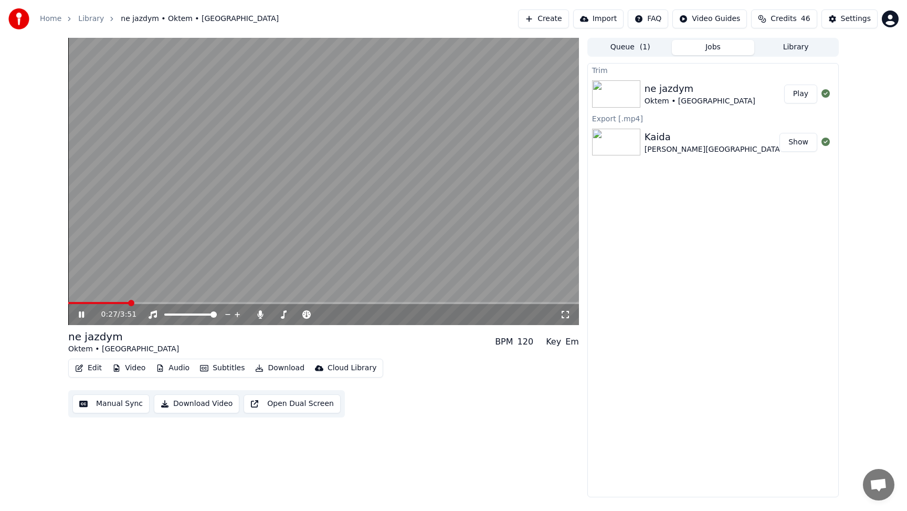
click at [82, 315] on icon at bounding box center [81, 314] width 5 height 6
click at [81, 371] on icon "button" at bounding box center [79, 367] width 7 height 7
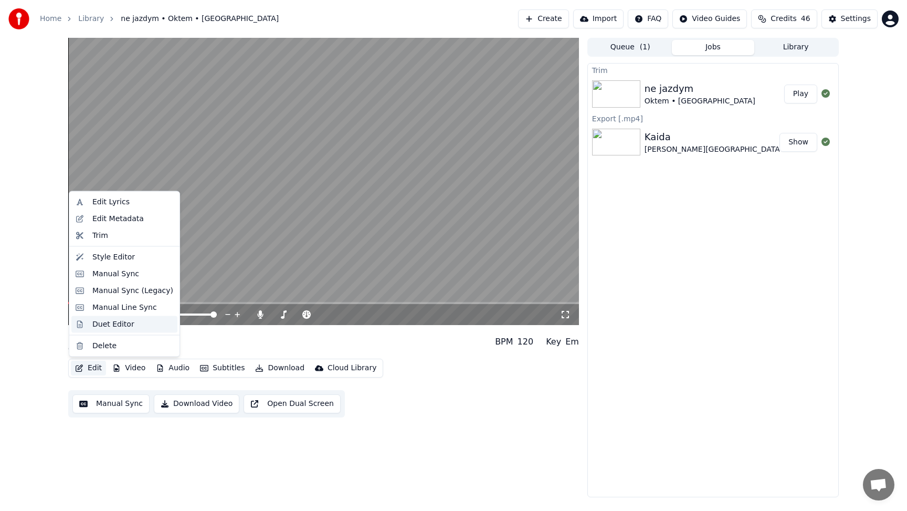
click at [98, 326] on div "Duet Editor" at bounding box center [113, 324] width 42 height 11
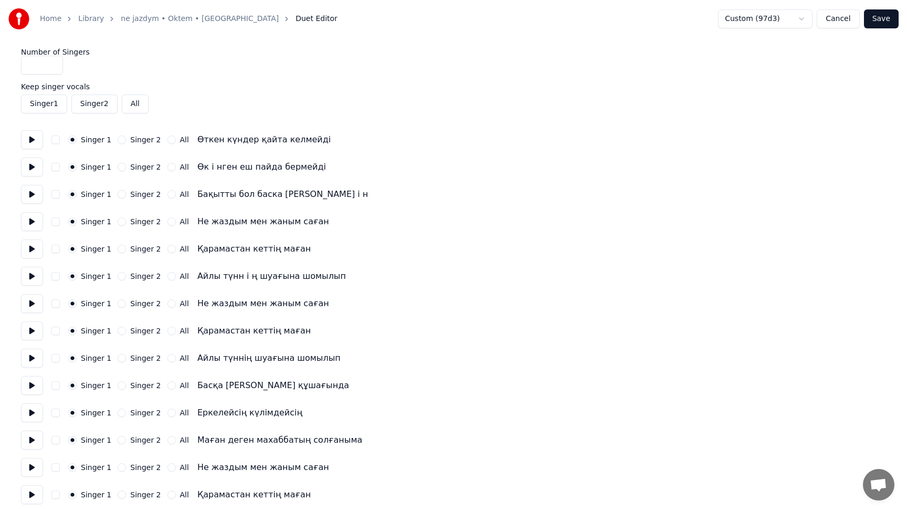
click at [845, 17] on button "Cancel" at bounding box center [838, 18] width 43 height 19
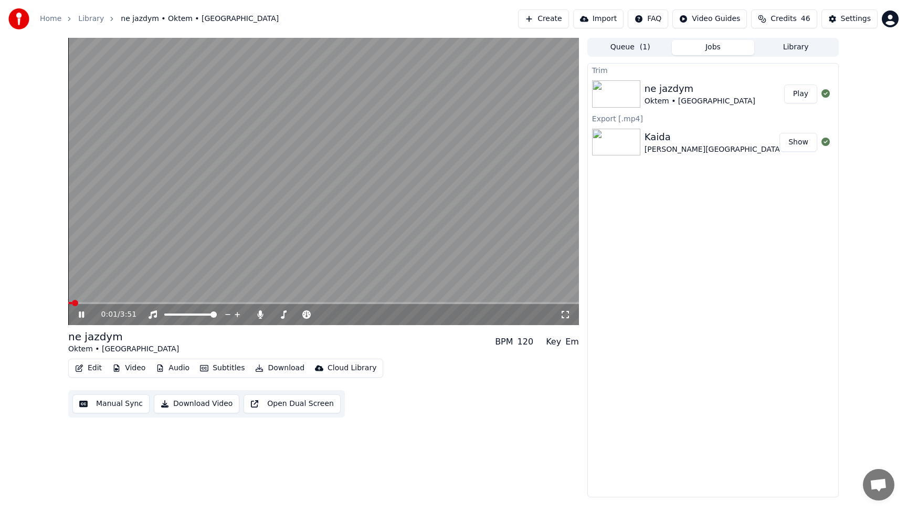
click at [80, 318] on icon at bounding box center [89, 314] width 25 height 8
click at [84, 368] on button "Edit" at bounding box center [88, 368] width 35 height 15
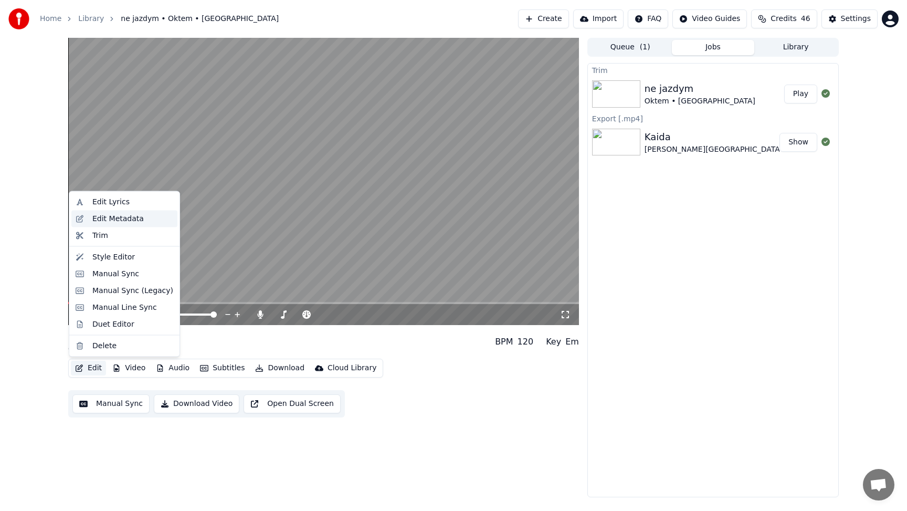
click at [105, 221] on div "Edit Metadata" at bounding box center [117, 218] width 51 height 11
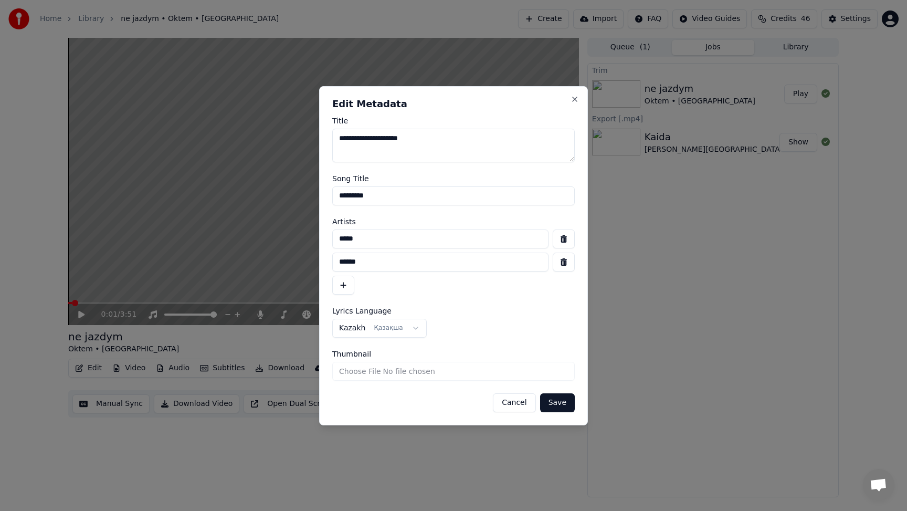
click at [573, 97] on button "Close" at bounding box center [575, 99] width 8 height 8
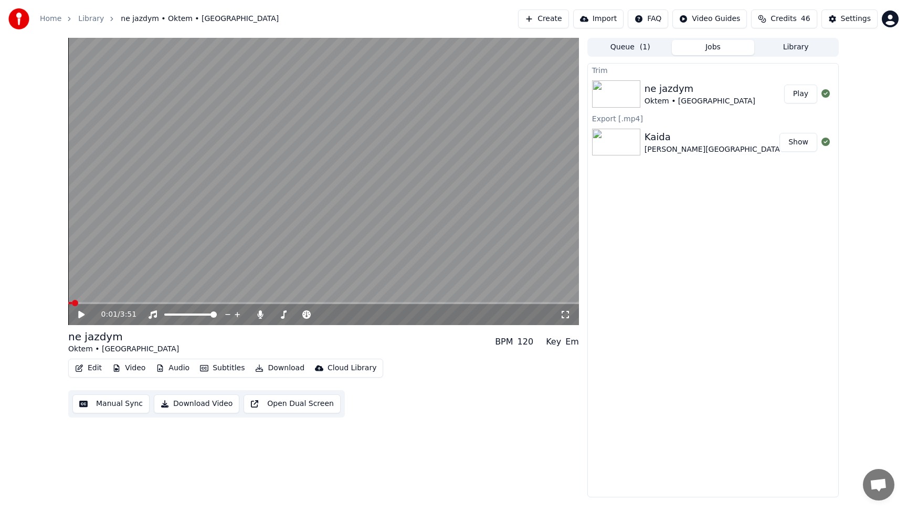
click at [82, 368] on icon "button" at bounding box center [79, 367] width 8 height 7
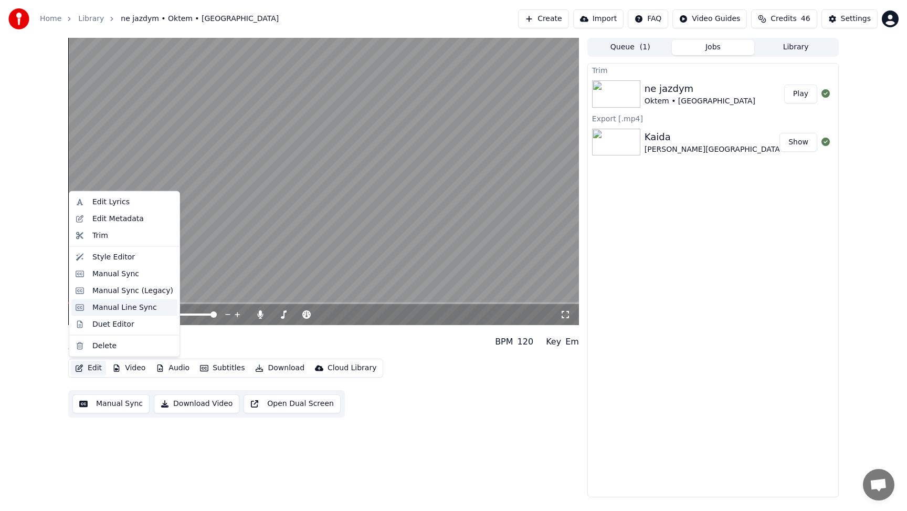
click at [102, 313] on div "Manual Line Sync" at bounding box center [124, 307] width 106 height 17
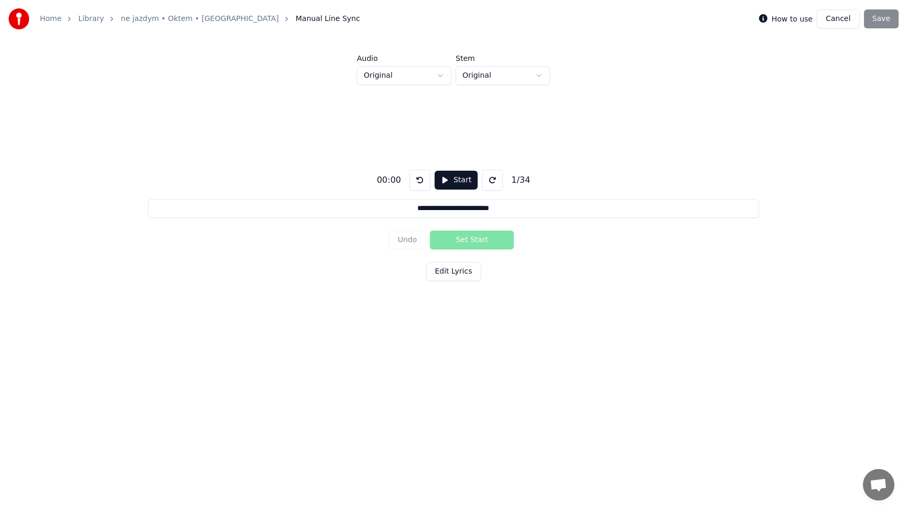
click at [442, 273] on button "Edit Lyrics" at bounding box center [453, 271] width 55 height 19
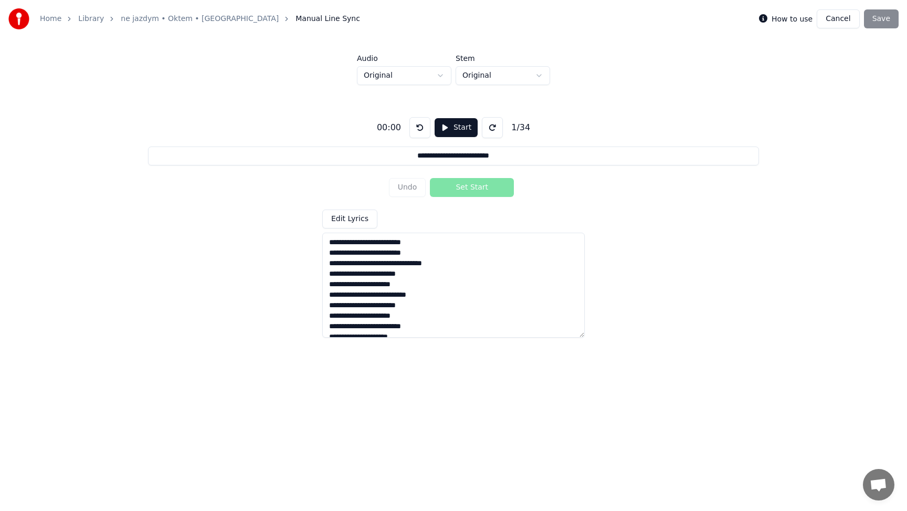
click at [839, 17] on button "Cancel" at bounding box center [838, 18] width 43 height 19
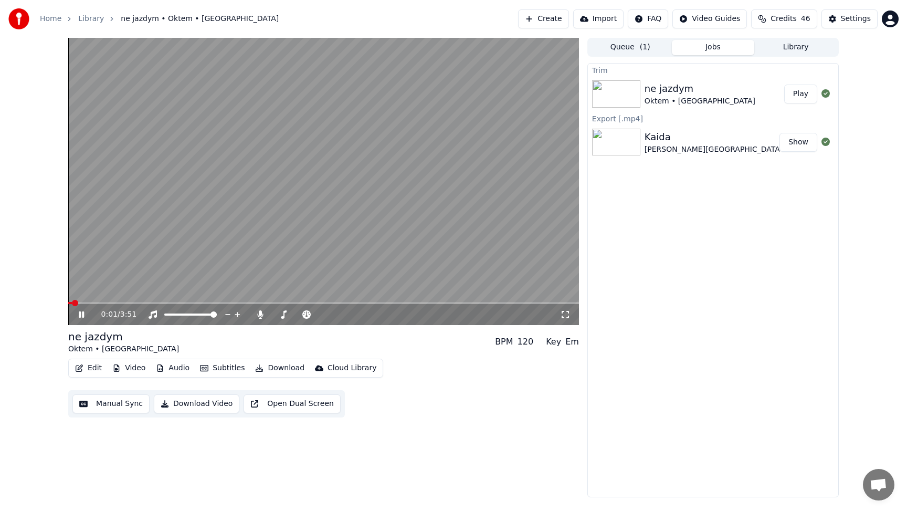
click at [80, 312] on icon at bounding box center [81, 314] width 5 height 6
click at [222, 367] on button "Subtitles" at bounding box center [222, 368] width 53 height 15
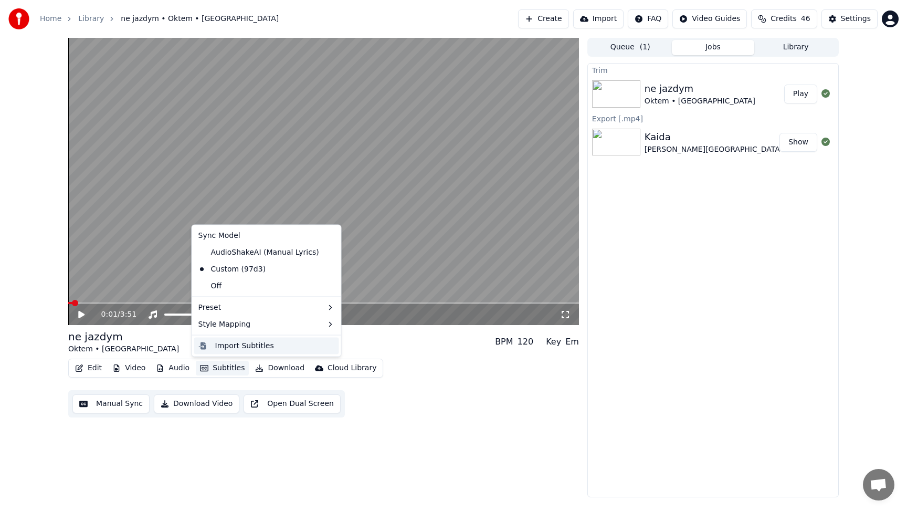
click at [226, 344] on div "Import Subtitles" at bounding box center [244, 345] width 59 height 11
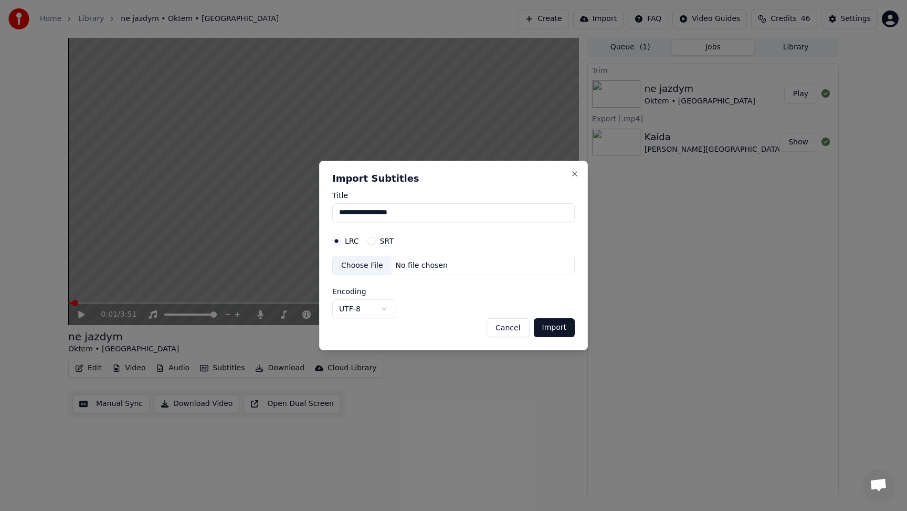
click at [511, 328] on button "Cancel" at bounding box center [508, 327] width 43 height 19
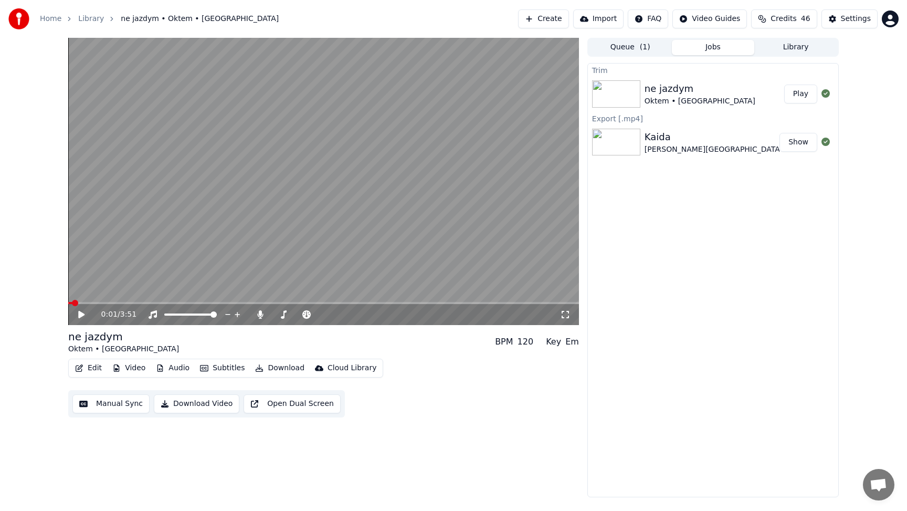
click at [78, 315] on icon at bounding box center [89, 314] width 25 height 8
click at [79, 313] on icon at bounding box center [81, 314] width 6 height 7
click at [81, 317] on icon at bounding box center [89, 314] width 25 height 8
